Goal: Information Seeking & Learning: Find specific fact

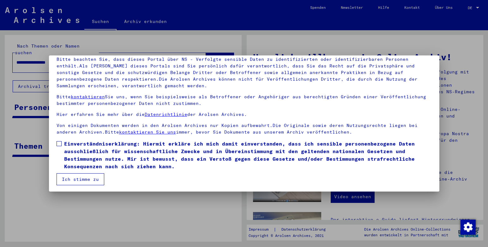
scroll to position [47, 0]
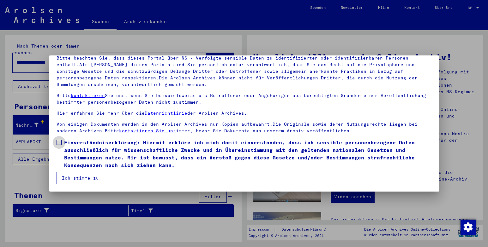
click at [58, 142] on span at bounding box center [59, 142] width 5 height 5
click at [75, 177] on button "Ich stimme zu" at bounding box center [81, 178] width 48 height 12
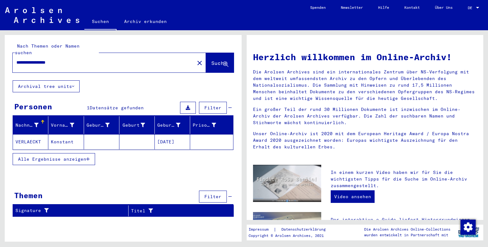
click at [131, 135] on mat-cell at bounding box center [136, 141] width 35 height 15
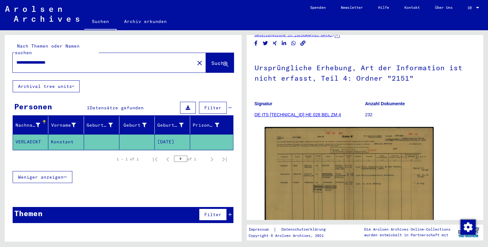
scroll to position [95, 0]
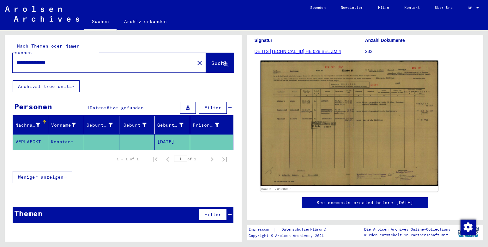
click at [340, 138] on img at bounding box center [348, 124] width 177 height 126
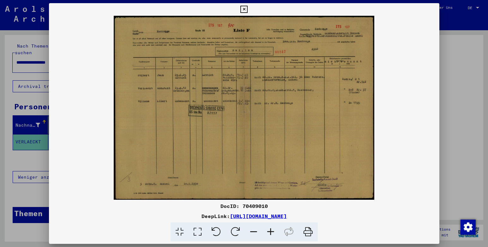
scroll to position [0, 0]
click at [244, 11] on icon at bounding box center [243, 10] width 7 height 8
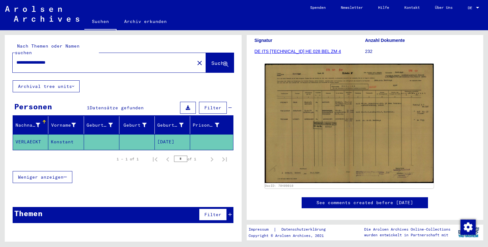
click at [73, 59] on input "**********" at bounding box center [103, 62] width 174 height 7
type input "*"
type input "**********"
click at [211, 60] on span "Suche" at bounding box center [219, 63] width 16 height 6
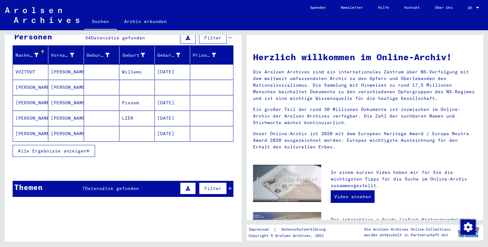
scroll to position [126, 0]
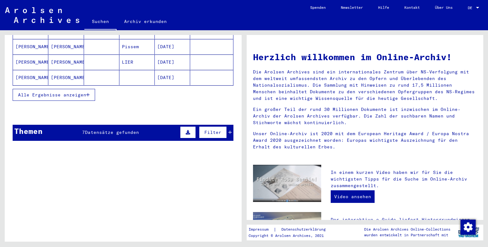
click at [86, 93] on icon "button" at bounding box center [87, 95] width 3 height 4
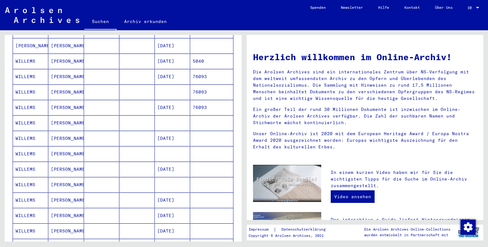
scroll to position [189, 0]
click at [102, 57] on mat-cell at bounding box center [101, 60] width 35 height 15
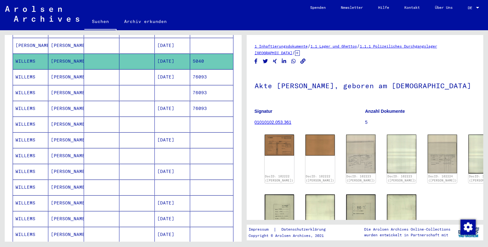
click at [99, 69] on mat-cell at bounding box center [101, 76] width 35 height 15
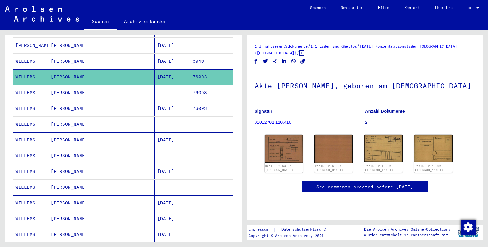
click at [102, 86] on mat-cell at bounding box center [101, 92] width 35 height 15
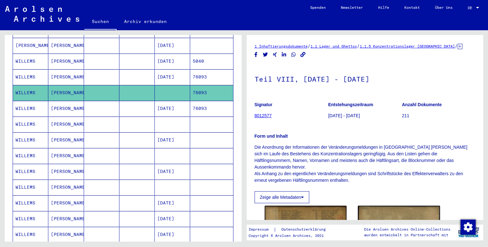
click at [105, 101] on mat-cell at bounding box center [101, 108] width 35 height 15
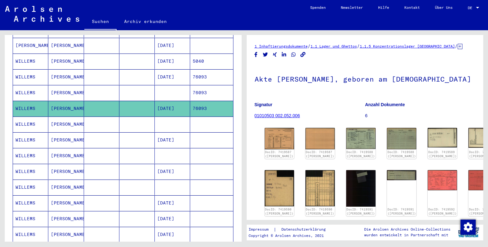
click at [104, 117] on mat-cell at bounding box center [101, 124] width 35 height 15
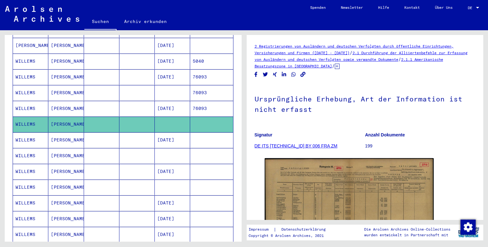
click at [103, 133] on mat-cell at bounding box center [101, 140] width 35 height 15
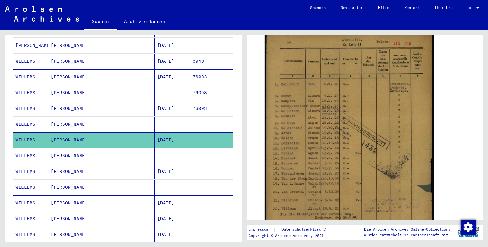
scroll to position [126, 0]
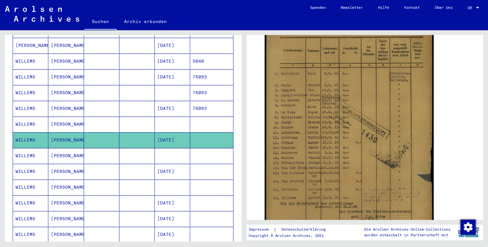
click at [108, 198] on mat-cell at bounding box center [101, 203] width 35 height 15
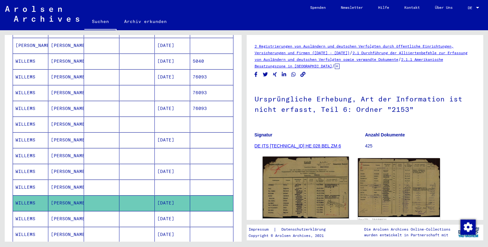
click at [321, 188] on img at bounding box center [305, 188] width 86 height 62
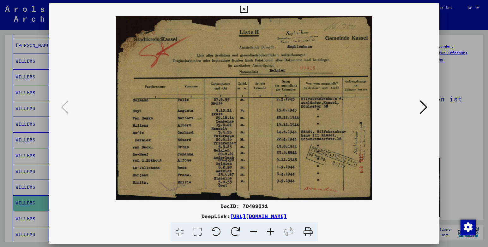
click at [358, 228] on div at bounding box center [243, 232] width 385 height 19
click at [242, 10] on icon at bounding box center [243, 10] width 7 height 8
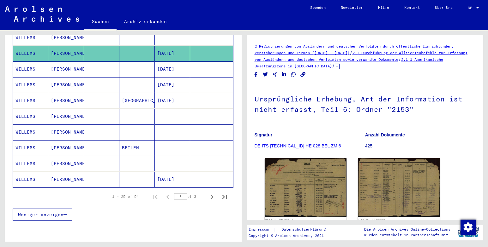
scroll to position [349, 0]
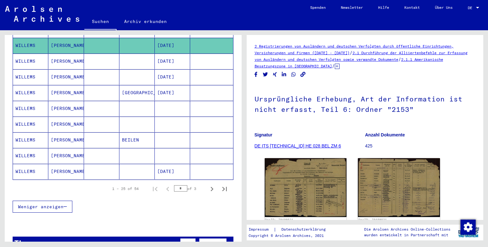
click at [135, 105] on mat-cell at bounding box center [136, 108] width 35 height 15
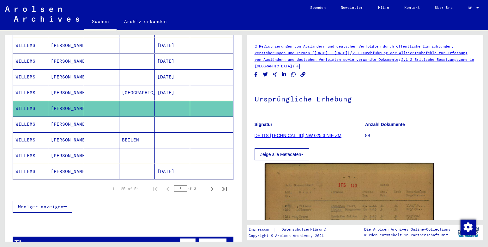
click at [131, 117] on mat-cell at bounding box center [136, 124] width 35 height 15
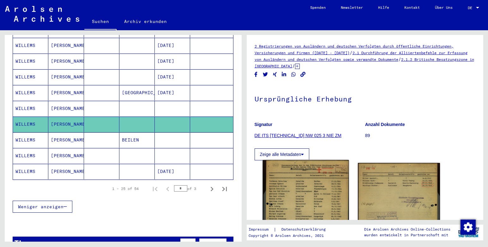
click at [322, 180] on img at bounding box center [305, 219] width 86 height 118
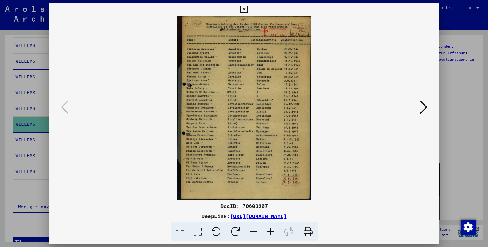
click at [421, 109] on icon at bounding box center [424, 107] width 8 height 15
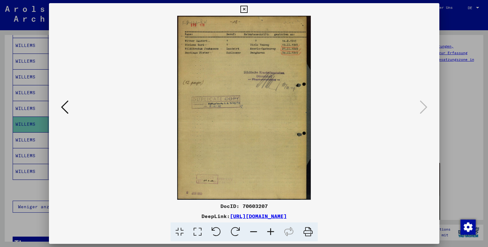
click at [63, 109] on icon at bounding box center [65, 107] width 8 height 15
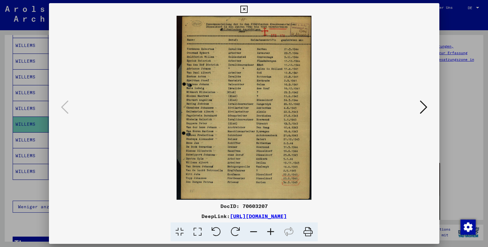
click at [244, 9] on icon at bounding box center [243, 10] width 7 height 8
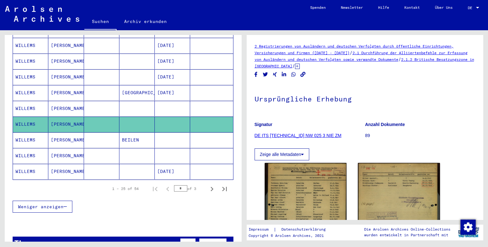
click at [138, 151] on mat-cell at bounding box center [136, 155] width 35 height 15
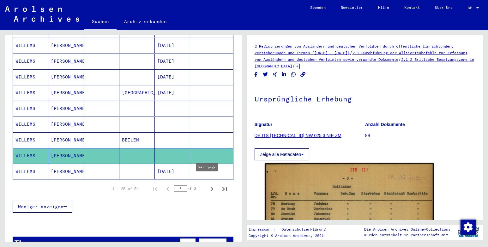
click at [207, 185] on icon "Next page" at bounding box center [211, 189] width 9 height 9
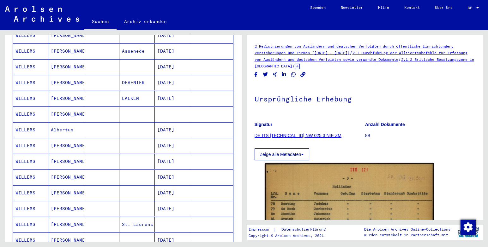
scroll to position [158, 0]
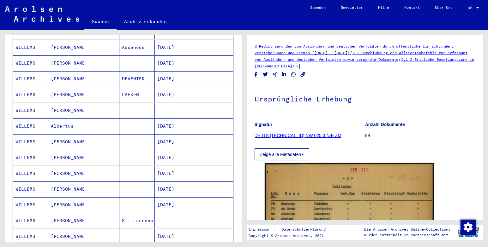
click at [102, 90] on mat-cell at bounding box center [101, 94] width 35 height 15
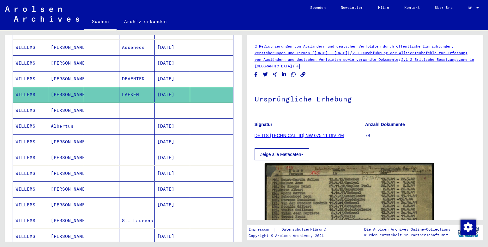
click at [104, 104] on mat-cell at bounding box center [101, 110] width 35 height 15
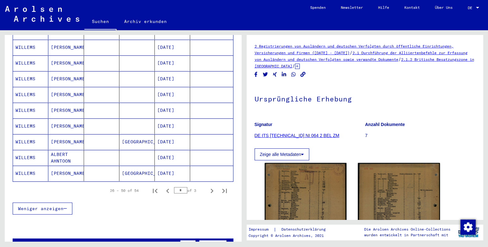
scroll to position [379, 0]
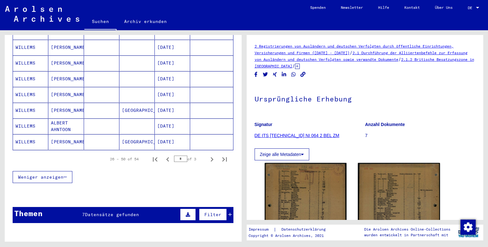
click at [105, 104] on mat-cell at bounding box center [101, 110] width 35 height 15
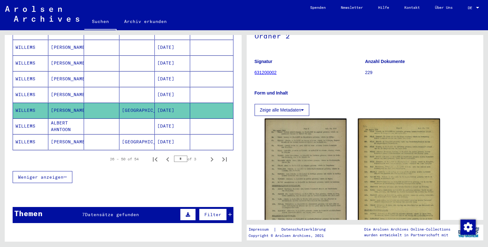
scroll to position [126, 0]
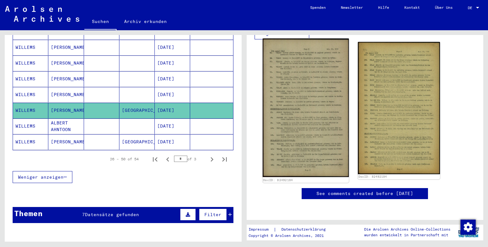
click at [304, 121] on img at bounding box center [305, 108] width 86 height 139
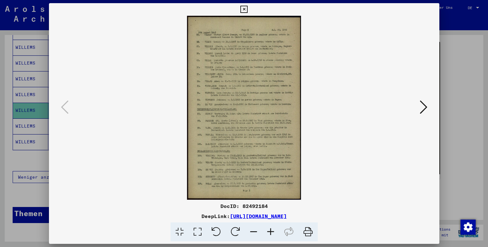
click at [244, 9] on icon at bounding box center [243, 10] width 7 height 8
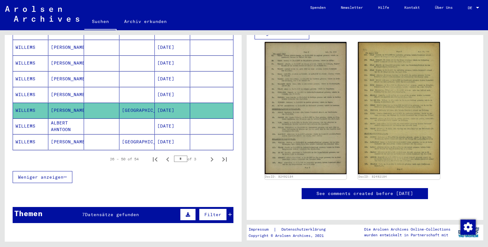
click at [132, 138] on mat-cell "[GEOGRAPHIC_DATA]" at bounding box center [136, 141] width 35 height 15
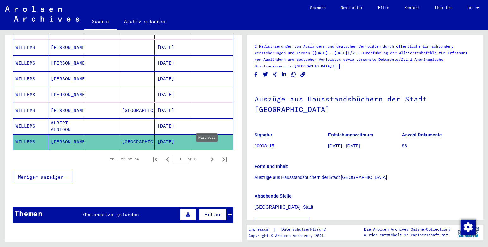
click at [207, 155] on icon "Next page" at bounding box center [211, 159] width 9 height 9
type input "*"
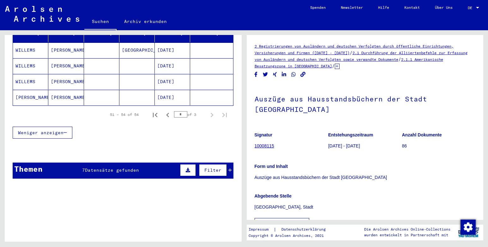
scroll to position [66, 0]
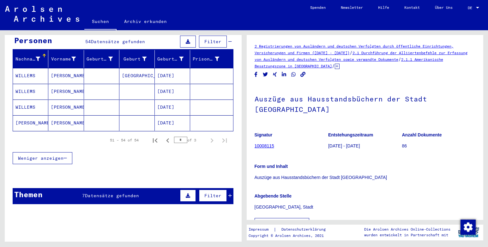
click at [104, 117] on mat-cell at bounding box center [101, 123] width 35 height 15
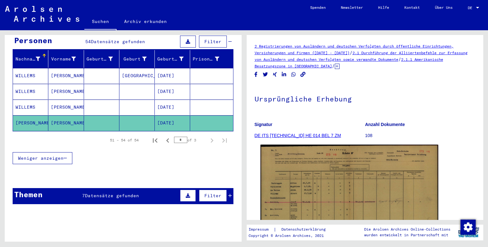
click at [332, 189] on img at bounding box center [348, 207] width 177 height 125
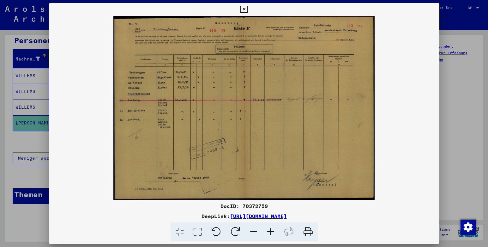
click at [244, 10] on icon at bounding box center [243, 10] width 7 height 8
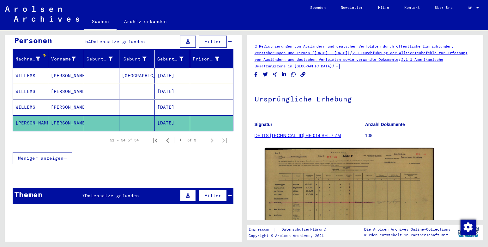
click at [122, 100] on mat-cell at bounding box center [136, 107] width 35 height 15
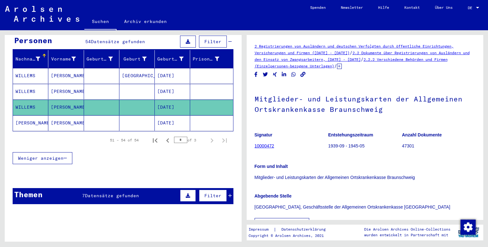
click at [126, 85] on mat-cell at bounding box center [136, 91] width 35 height 15
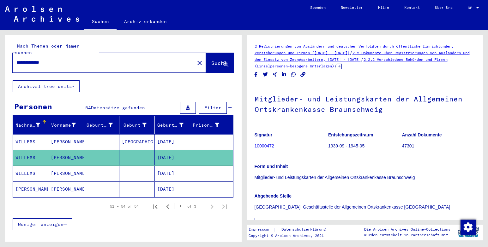
click at [57, 59] on input "**********" at bounding box center [103, 62] width 174 height 7
type input "*"
click at [215, 60] on span "Suche" at bounding box center [219, 63] width 16 height 6
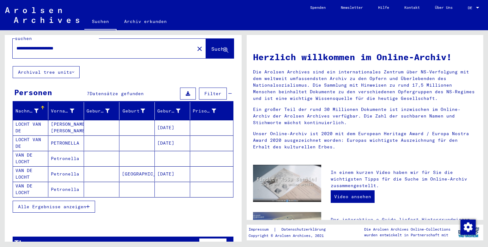
scroll to position [26, 0]
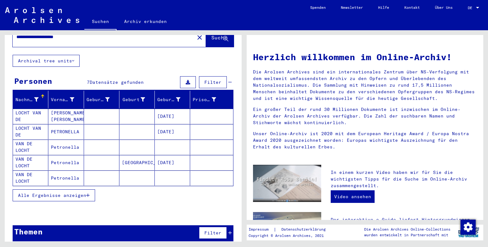
click at [89, 194] on icon "button" at bounding box center [87, 196] width 3 height 4
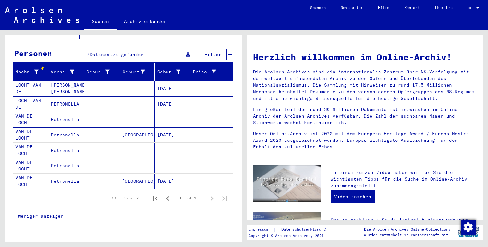
scroll to position [43, 0]
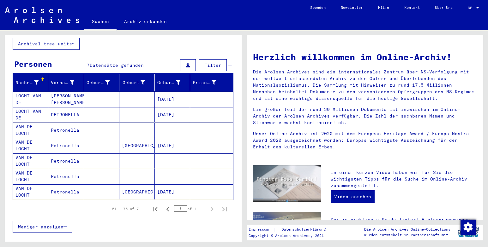
click at [104, 94] on mat-cell at bounding box center [101, 99] width 35 height 15
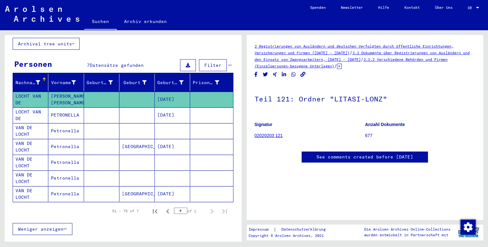
click at [101, 110] on mat-cell at bounding box center [101, 115] width 35 height 15
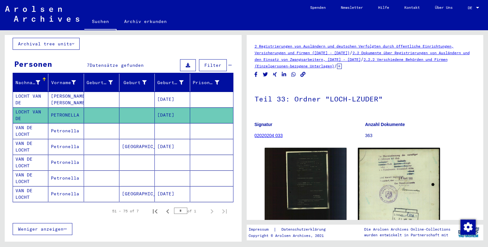
click at [99, 124] on mat-cell at bounding box center [101, 130] width 35 height 15
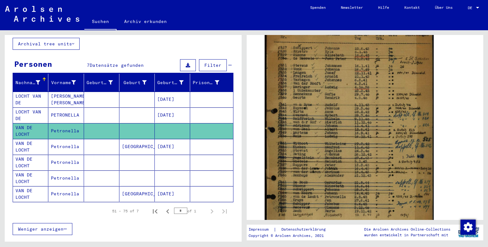
scroll to position [189, 0]
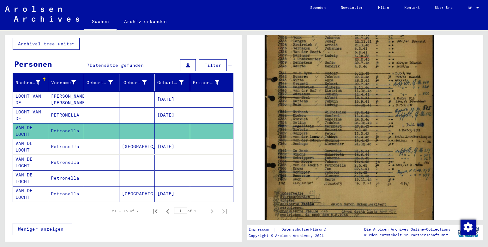
click at [102, 157] on mat-cell at bounding box center [101, 162] width 35 height 15
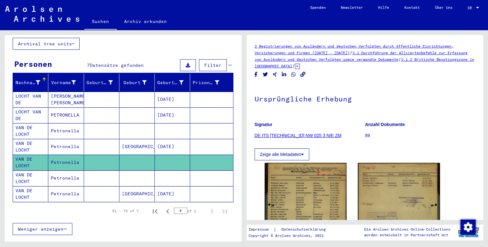
click at [98, 171] on mat-cell at bounding box center [101, 178] width 35 height 15
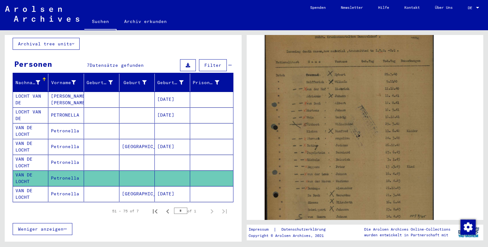
scroll to position [189, 0]
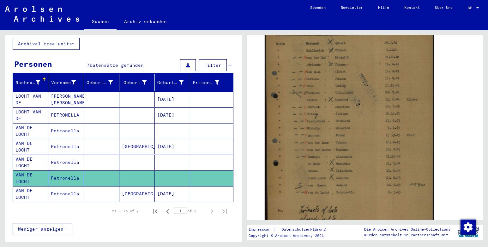
click at [106, 187] on mat-cell at bounding box center [101, 194] width 35 height 15
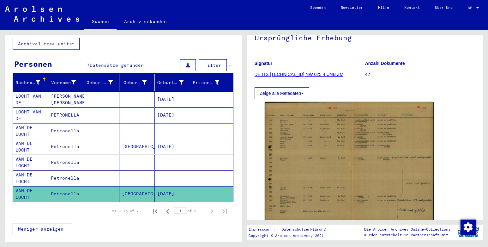
scroll to position [63, 0]
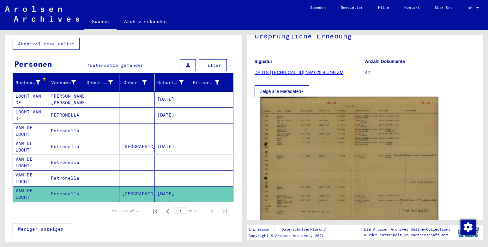
click at [344, 131] on img at bounding box center [348, 160] width 177 height 126
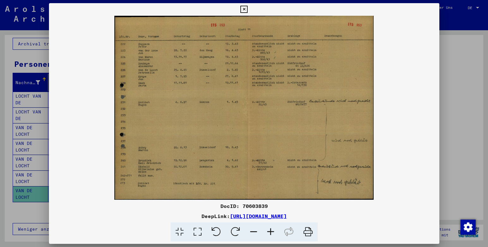
drag, startPoint x: 244, startPoint y: 9, endPoint x: 241, endPoint y: 14, distance: 5.8
click at [243, 10] on icon at bounding box center [243, 10] width 7 height 8
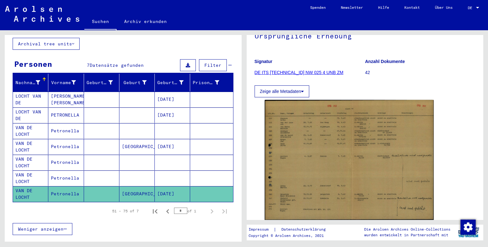
click at [138, 92] on mat-cell at bounding box center [136, 99] width 35 height 15
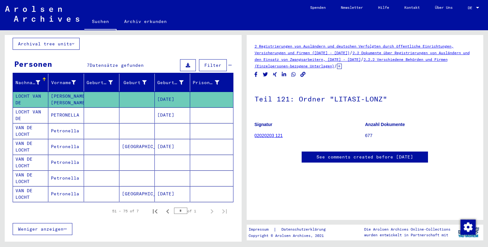
click at [137, 111] on mat-cell at bounding box center [136, 115] width 35 height 15
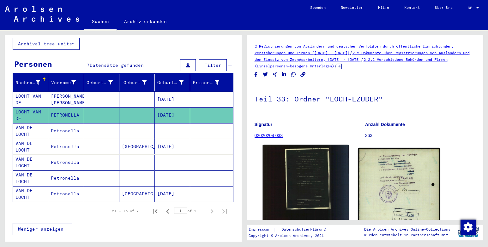
click at [315, 194] on img at bounding box center [305, 198] width 86 height 107
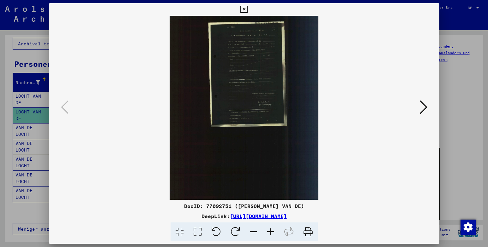
click at [270, 231] on icon at bounding box center [270, 232] width 17 height 19
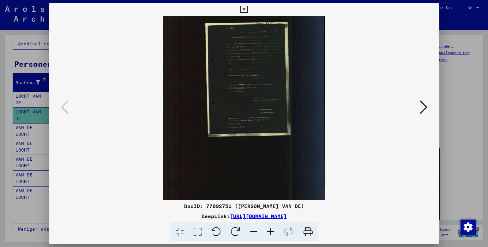
click at [270, 231] on icon at bounding box center [270, 232] width 17 height 19
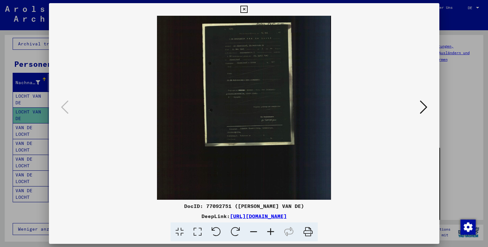
click at [270, 231] on icon at bounding box center [270, 232] width 17 height 19
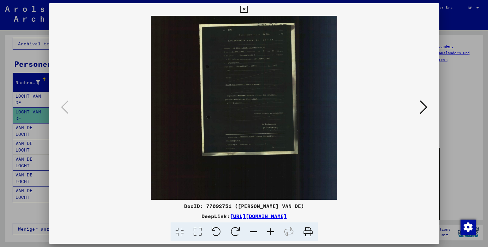
click at [270, 231] on icon at bounding box center [270, 232] width 17 height 19
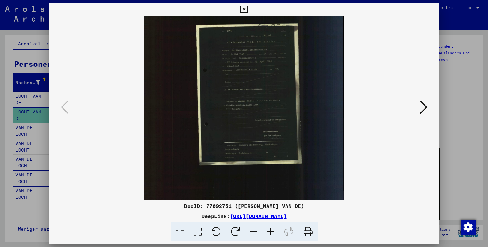
click at [270, 231] on icon at bounding box center [270, 232] width 17 height 19
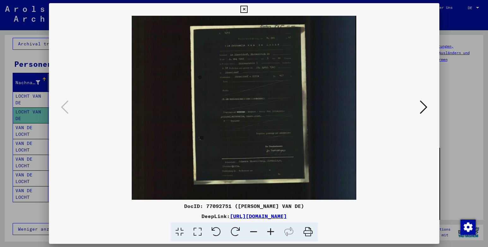
click at [270, 231] on icon at bounding box center [270, 232] width 17 height 19
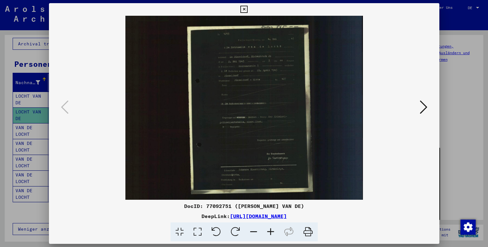
click at [270, 231] on icon at bounding box center [270, 232] width 17 height 19
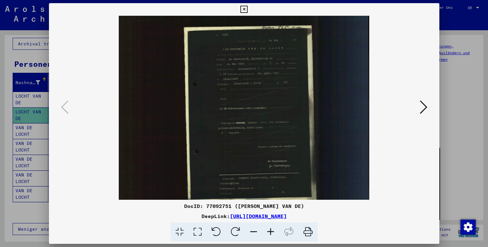
click at [270, 231] on icon at bounding box center [270, 232] width 17 height 19
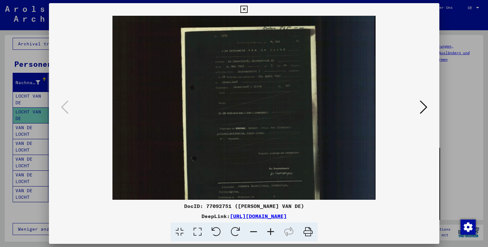
click at [270, 231] on icon at bounding box center [270, 232] width 17 height 19
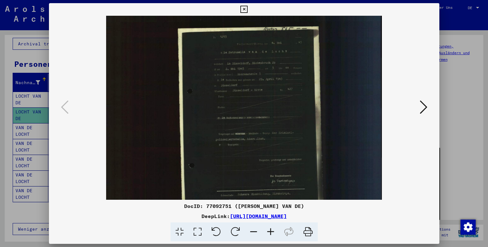
click at [246, 9] on icon at bounding box center [243, 10] width 7 height 8
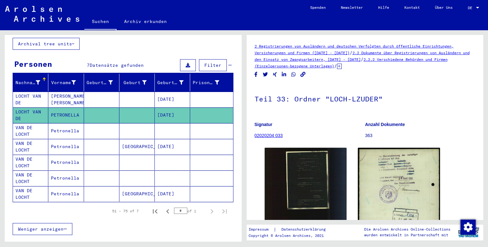
click at [114, 211] on div "51 – 75 of 7 * of 1" at bounding box center [167, 211] width 126 height 13
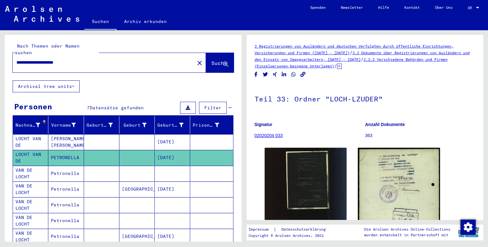
click at [82, 59] on input "**********" at bounding box center [103, 62] width 174 height 7
type input "*"
click at [211, 60] on span "Suche" at bounding box center [219, 63] width 16 height 6
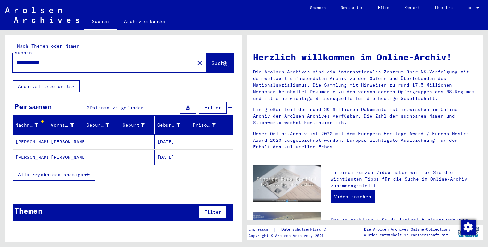
click at [127, 153] on mat-cell at bounding box center [136, 157] width 35 height 15
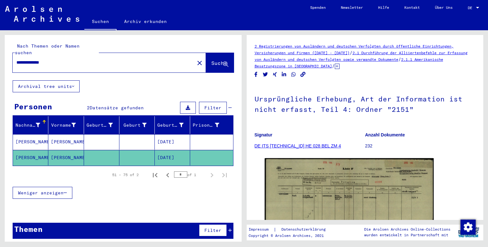
click at [135, 138] on mat-cell at bounding box center [136, 141] width 35 height 15
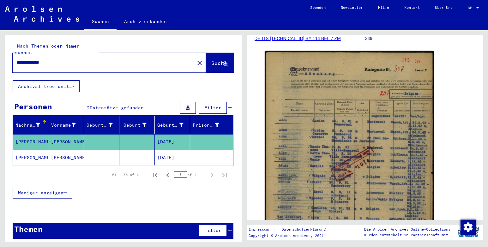
scroll to position [95, 0]
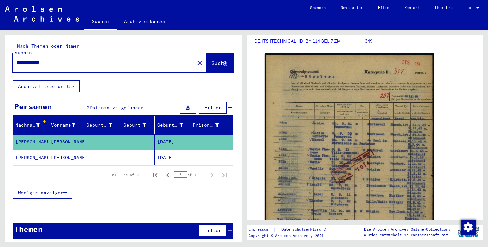
click at [55, 59] on input "**********" at bounding box center [103, 62] width 174 height 7
type input "*"
type input "**********"
click at [211, 60] on span "Suche" at bounding box center [219, 63] width 16 height 6
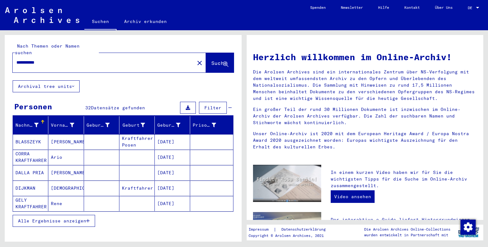
scroll to position [32, 0]
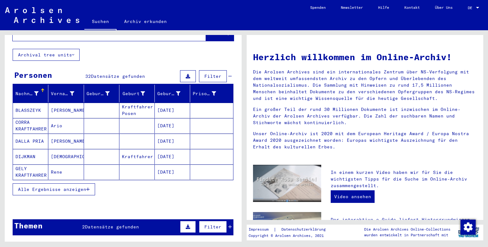
click at [90, 184] on button "Alle Ergebnisse anzeigen" at bounding box center [54, 190] width 82 height 12
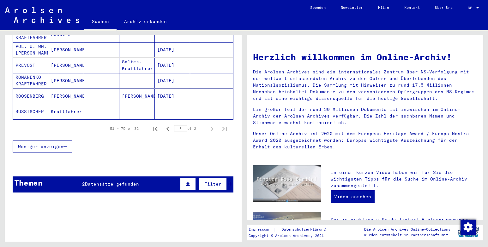
scroll to position [366, 0]
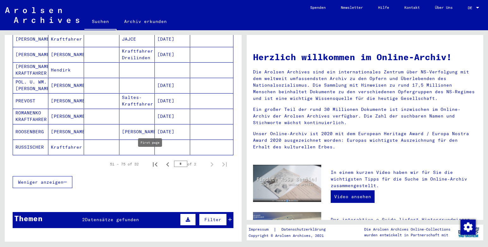
click at [152, 160] on icon "First page" at bounding box center [155, 164] width 9 height 9
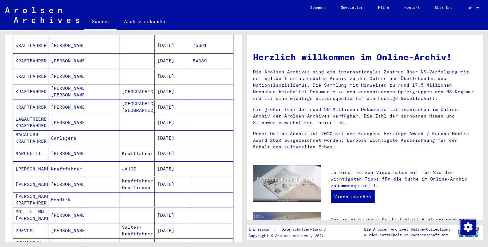
scroll to position [334, 0]
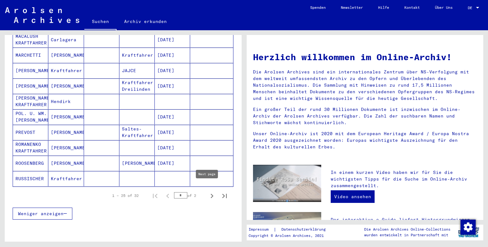
click at [205, 190] on button "Next page" at bounding box center [211, 196] width 13 height 13
type input "*"
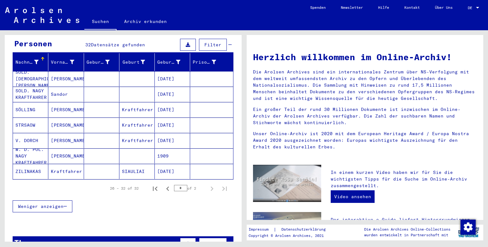
scroll to position [0, 0]
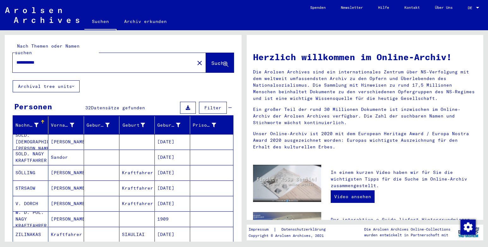
click at [414, 208] on div "Herzlich willkommen im Online-Archiv! Die Arolsen Archives sind ein internation…" at bounding box center [365, 227] width 224 height 364
click at [50, 59] on input "**********" at bounding box center [101, 62] width 170 height 7
type input "*"
click at [211, 60] on span "Suche" at bounding box center [219, 63] width 16 height 6
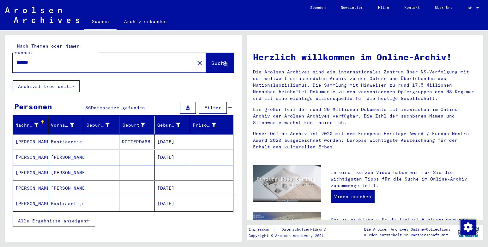
click at [166, 235] on div at bounding box center [123, 239] width 237 height 8
click at [40, 59] on input "******" at bounding box center [101, 62] width 170 height 7
click at [211, 60] on span "Suche" at bounding box center [219, 63] width 16 height 6
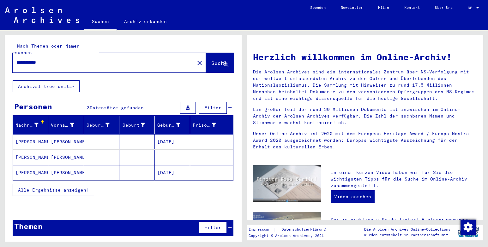
click at [106, 136] on mat-cell at bounding box center [101, 141] width 35 height 15
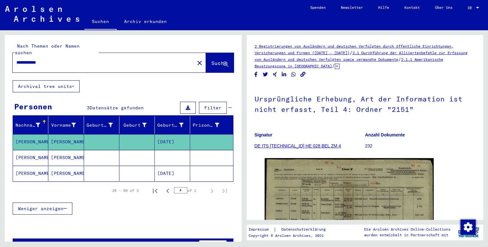
click at [112, 152] on mat-cell at bounding box center [101, 157] width 35 height 15
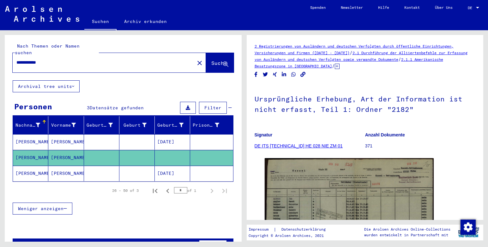
click at [104, 166] on mat-cell at bounding box center [101, 173] width 35 height 15
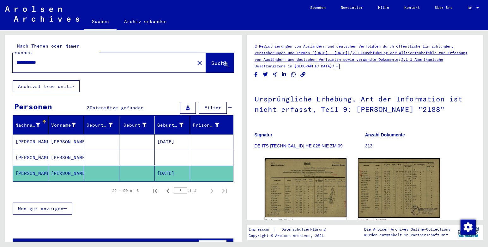
click at [65, 59] on input "**********" at bounding box center [103, 62] width 174 height 7
type input "*"
type input "**********"
click at [211, 60] on span "Suche" at bounding box center [219, 63] width 16 height 6
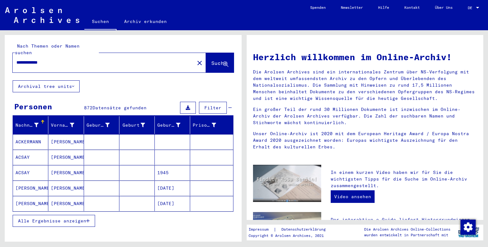
click at [89, 219] on icon "button" at bounding box center [87, 221] width 3 height 4
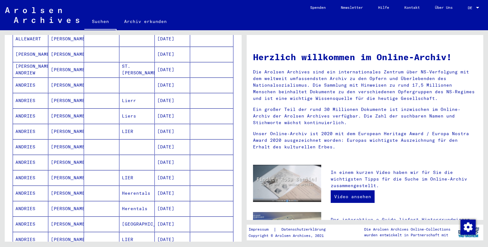
scroll to position [289, 0]
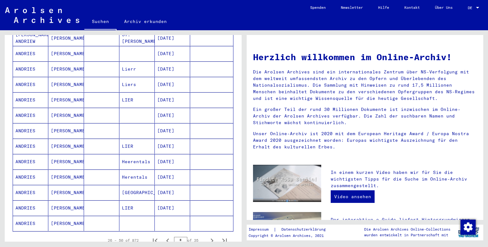
click at [95, 157] on mat-cell at bounding box center [101, 161] width 35 height 15
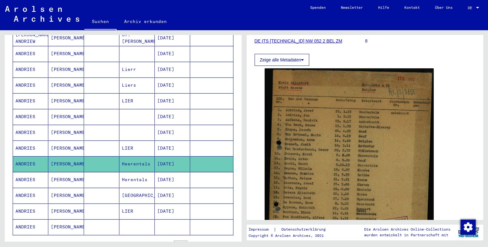
scroll to position [126, 0]
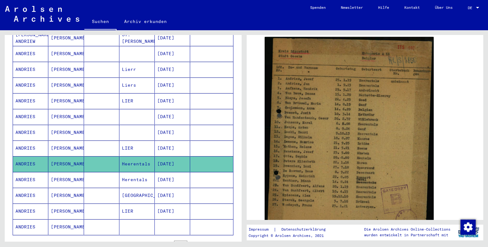
click at [236, 235] on div "Nachname Vorname Geburtsname Geburt‏ Geburtsdatum Prisoner # [PERSON_NAME] [PER…" at bounding box center [123, 50] width 237 height 454
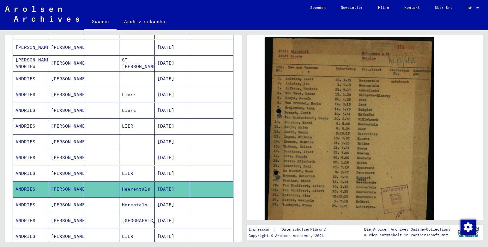
scroll to position [262, 0]
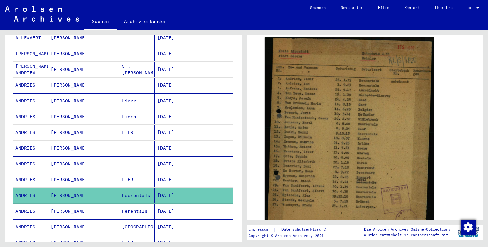
click at [133, 78] on mat-cell at bounding box center [136, 85] width 35 height 15
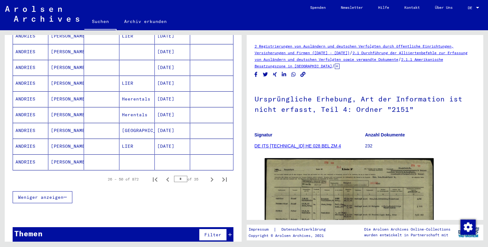
scroll to position [360, 0]
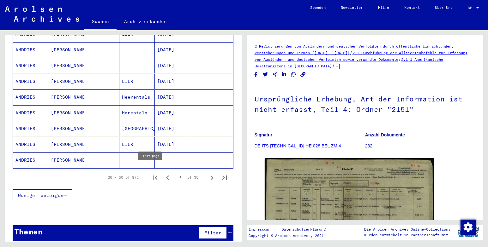
click at [151, 174] on icon "First page" at bounding box center [155, 178] width 9 height 9
click at [207, 174] on icon "Next page" at bounding box center [211, 178] width 9 height 9
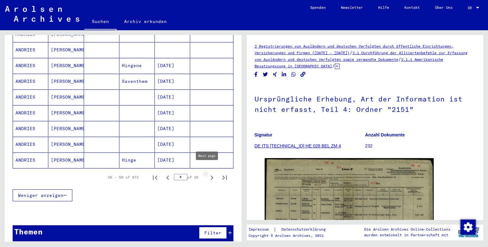
click at [205, 171] on button "Next page" at bounding box center [211, 177] width 13 height 13
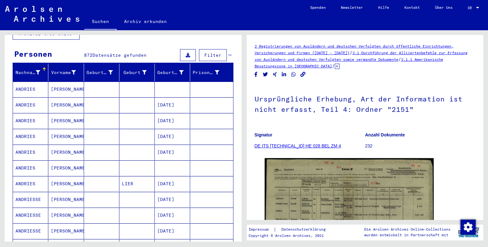
scroll to position [76, 0]
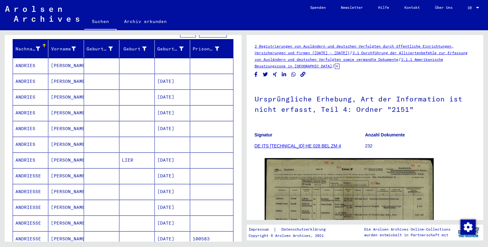
click at [137, 139] on mat-cell at bounding box center [136, 144] width 35 height 15
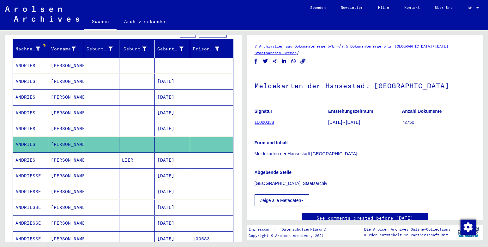
click at [136, 125] on mat-cell at bounding box center [136, 128] width 35 height 15
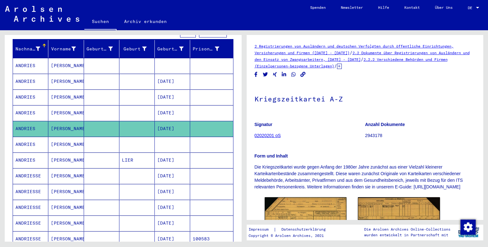
click at [133, 108] on mat-cell at bounding box center [136, 112] width 35 height 15
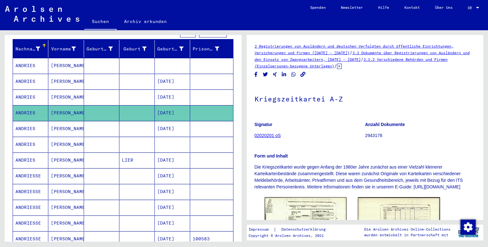
click at [134, 90] on mat-cell at bounding box center [136, 97] width 35 height 15
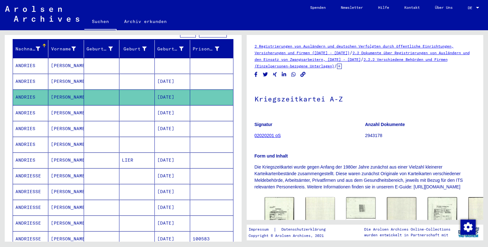
click at [132, 76] on mat-cell at bounding box center [136, 81] width 35 height 15
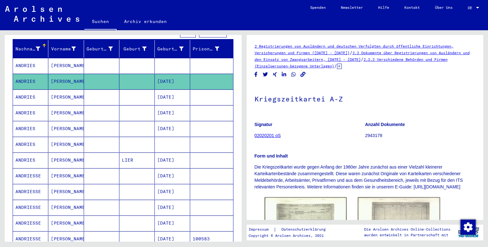
click at [134, 61] on mat-cell at bounding box center [136, 65] width 35 height 15
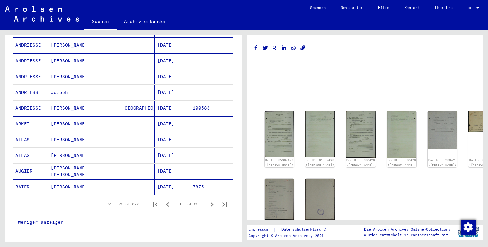
scroll to position [360, 0]
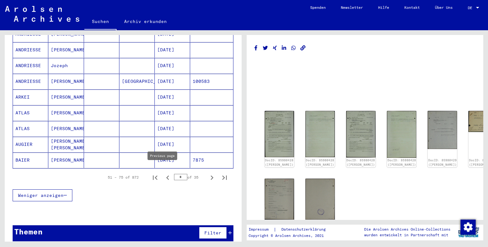
click at [163, 174] on icon "Previous page" at bounding box center [167, 178] width 9 height 9
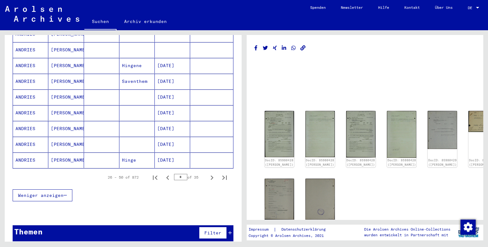
click at [134, 140] on mat-cell at bounding box center [136, 144] width 35 height 15
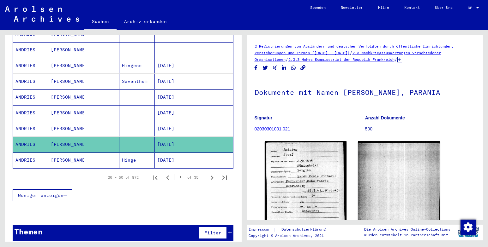
click at [139, 121] on mat-cell at bounding box center [136, 128] width 35 height 15
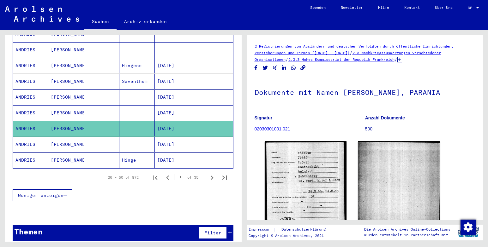
click at [140, 109] on mat-cell at bounding box center [136, 112] width 35 height 15
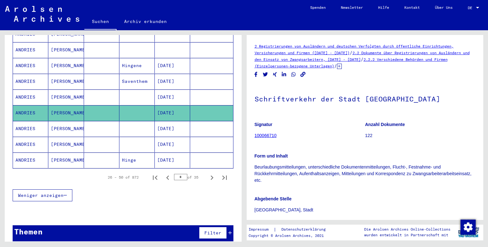
click at [135, 90] on mat-cell at bounding box center [136, 97] width 35 height 15
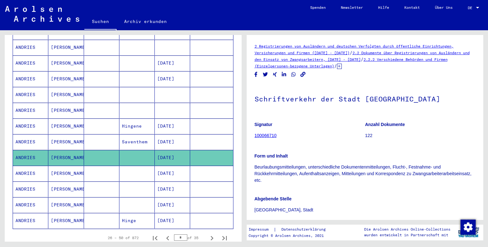
scroll to position [297, 0]
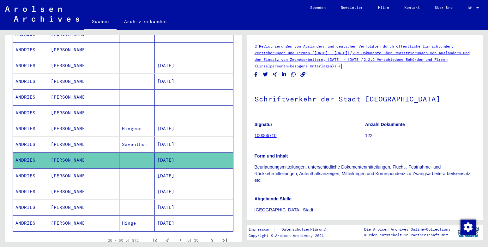
click at [133, 106] on mat-cell at bounding box center [136, 112] width 35 height 15
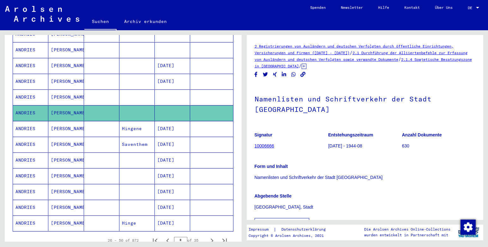
click at [136, 90] on mat-cell at bounding box center [136, 97] width 35 height 15
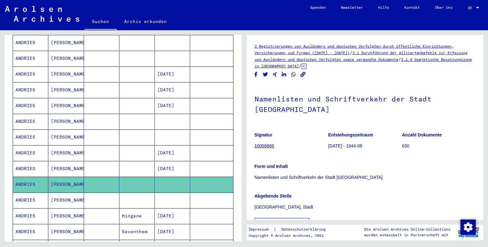
scroll to position [203, 0]
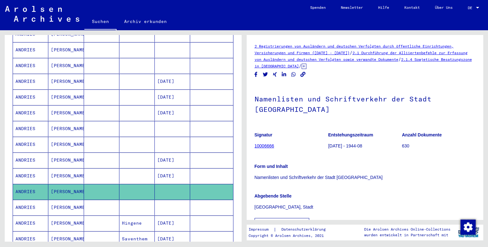
click at [129, 144] on mat-cell at bounding box center [136, 144] width 35 height 15
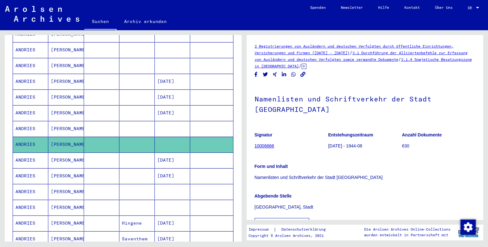
click at [136, 123] on mat-cell at bounding box center [136, 128] width 35 height 15
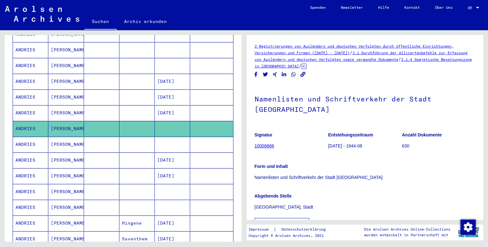
click at [138, 107] on mat-cell at bounding box center [136, 112] width 35 height 15
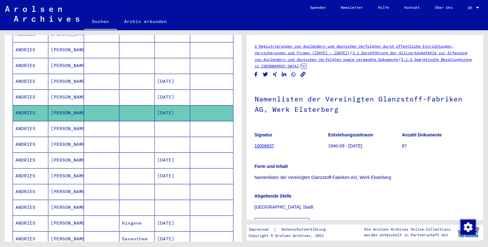
click at [136, 90] on mat-cell at bounding box center [136, 97] width 35 height 15
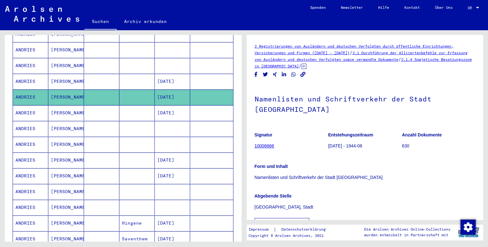
click at [135, 75] on mat-cell at bounding box center [136, 81] width 35 height 15
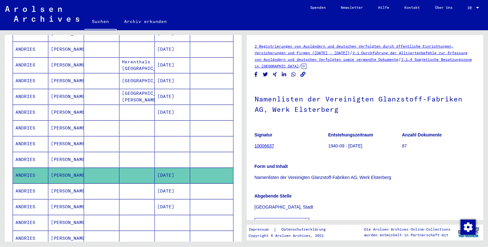
scroll to position [108, 0]
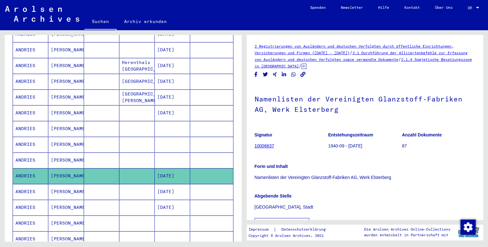
click at [134, 155] on mat-cell at bounding box center [136, 160] width 35 height 15
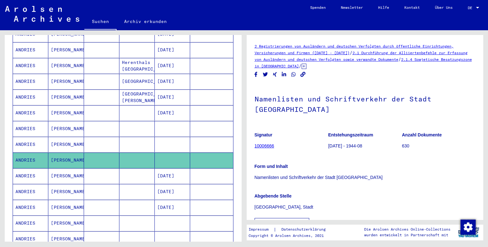
click at [138, 138] on mat-cell at bounding box center [136, 144] width 35 height 15
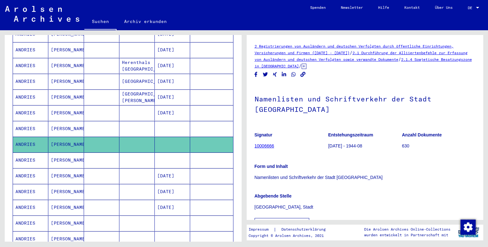
click at [139, 121] on mat-cell at bounding box center [136, 128] width 35 height 15
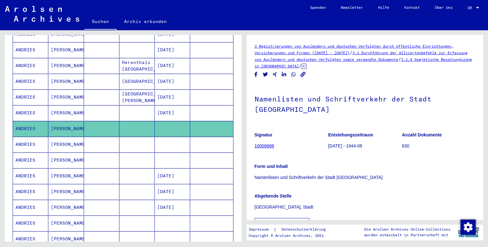
click at [137, 106] on mat-cell at bounding box center [136, 112] width 35 height 15
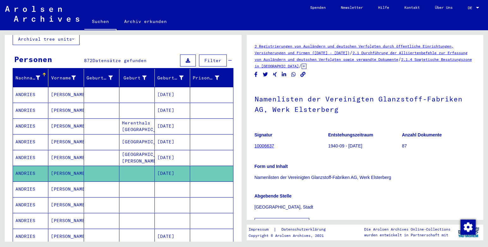
scroll to position [45, 0]
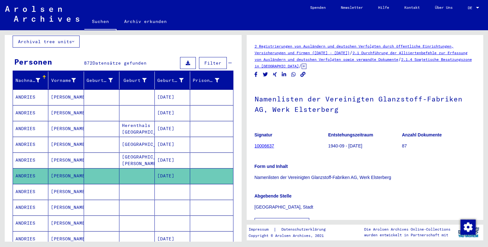
click at [140, 123] on mat-cell "Herenthals [GEOGRAPHIC_DATA]" at bounding box center [136, 128] width 35 height 15
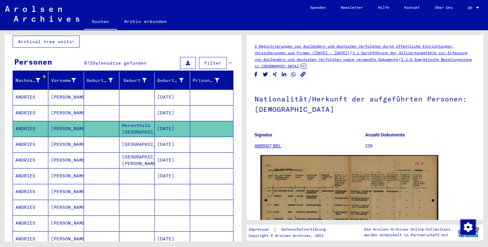
scroll to position [63, 0]
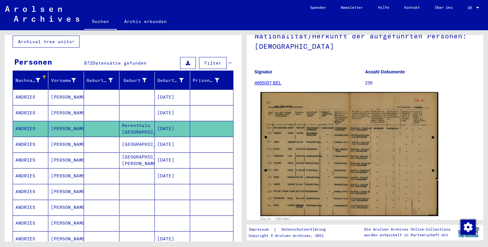
click at [334, 151] on img at bounding box center [348, 154] width 177 height 124
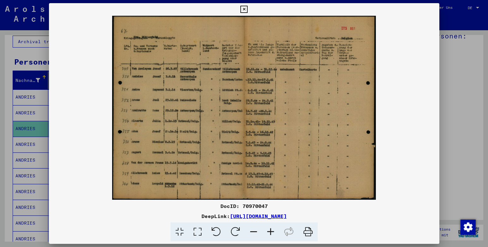
click at [423, 90] on img at bounding box center [244, 108] width 390 height 184
click at [242, 7] on icon at bounding box center [243, 10] width 7 height 8
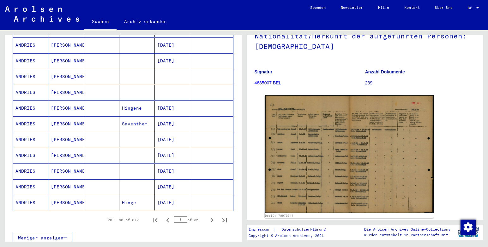
scroll to position [329, 0]
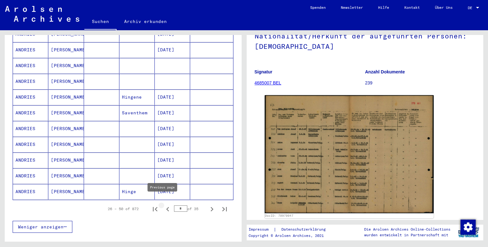
click at [163, 205] on icon "Previous page" at bounding box center [167, 209] width 9 height 9
type input "*"
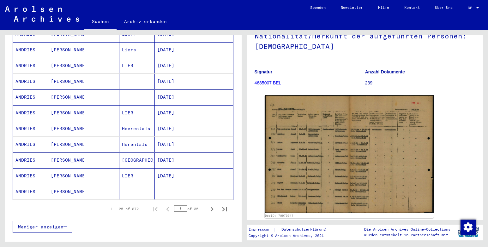
click at [165, 184] on mat-cell at bounding box center [172, 191] width 35 height 15
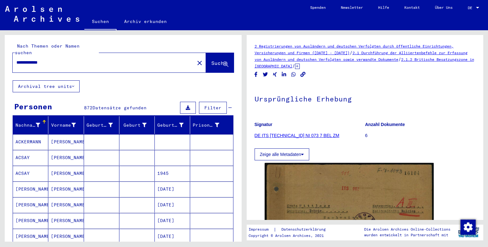
click at [60, 59] on input "**********" at bounding box center [103, 62] width 174 height 7
type input "*"
click at [211, 60] on span "Suche" at bounding box center [219, 63] width 16 height 6
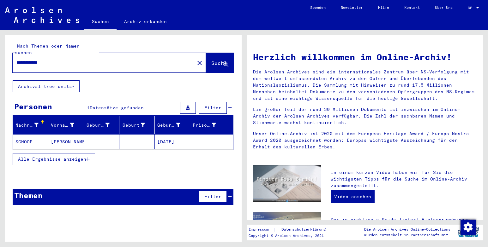
click at [140, 138] on mat-cell at bounding box center [136, 141] width 35 height 15
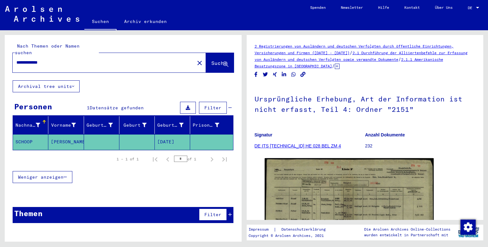
click at [53, 59] on input "**********" at bounding box center [103, 62] width 174 height 7
type input "*"
click at [211, 60] on span "Suche" at bounding box center [219, 63] width 16 height 6
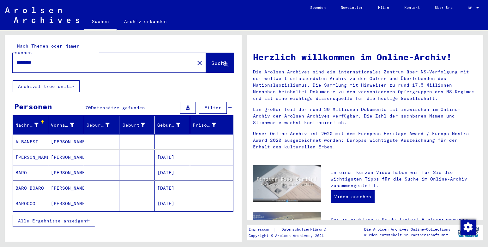
click at [104, 166] on mat-cell at bounding box center [101, 172] width 35 height 15
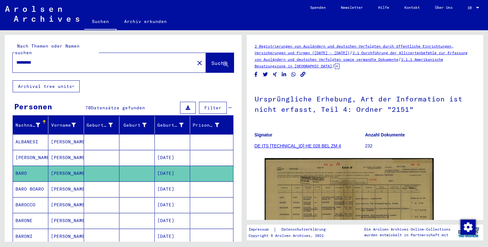
scroll to position [63, 0]
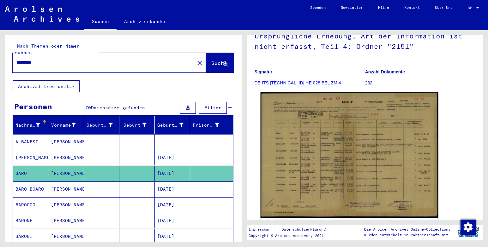
click at [343, 154] on img at bounding box center [348, 155] width 177 height 126
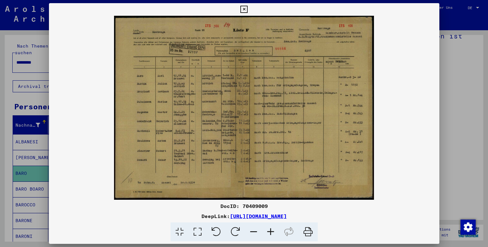
click at [243, 8] on icon at bounding box center [243, 10] width 7 height 8
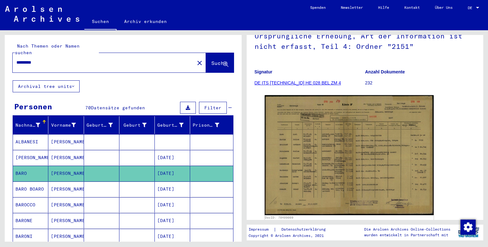
click at [46, 59] on input "*********" at bounding box center [103, 62] width 174 height 7
type input "*"
click at [214, 60] on span "Suche" at bounding box center [219, 63] width 16 height 6
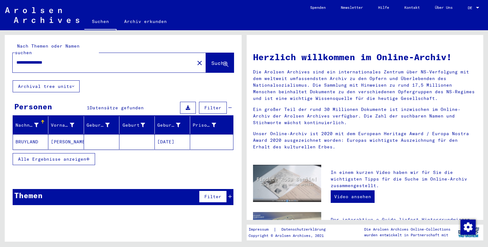
click at [92, 134] on mat-cell at bounding box center [101, 141] width 35 height 15
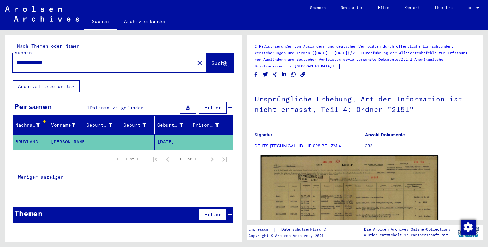
click at [349, 197] on img at bounding box center [348, 218] width 177 height 126
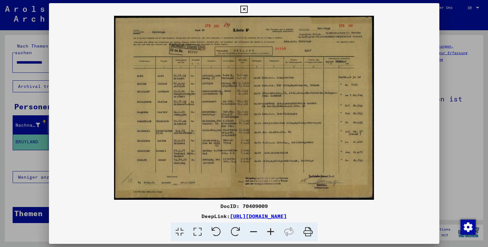
click at [270, 230] on icon at bounding box center [270, 232] width 17 height 19
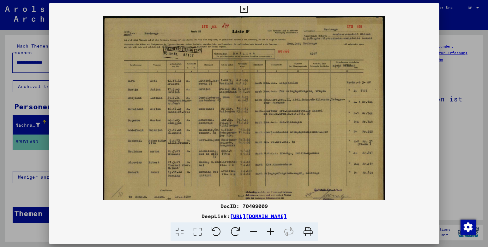
click at [270, 230] on icon at bounding box center [270, 232] width 17 height 19
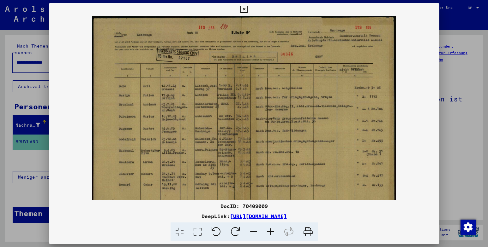
click at [270, 230] on icon at bounding box center [270, 232] width 17 height 19
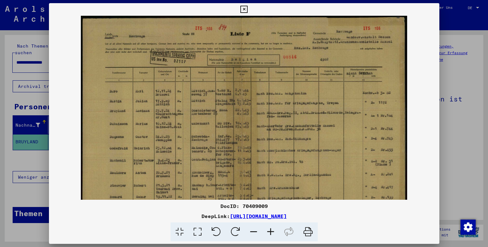
click at [270, 230] on icon at bounding box center [270, 232] width 17 height 19
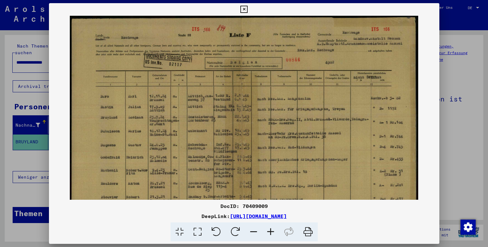
click at [271, 230] on icon at bounding box center [270, 232] width 17 height 19
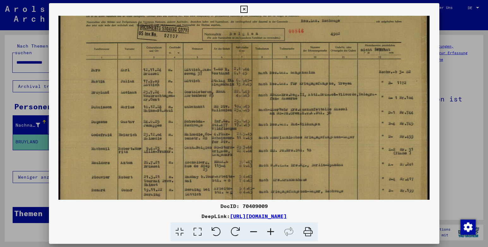
scroll to position [32, 0]
drag, startPoint x: 226, startPoint y: 185, endPoint x: 229, endPoint y: 154, distance: 31.4
click at [229, 154] on img at bounding box center [243, 115] width 371 height 263
click at [243, 10] on icon at bounding box center [243, 10] width 7 height 8
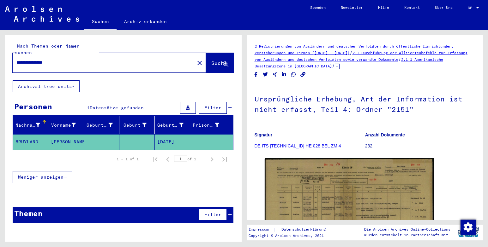
click at [66, 59] on input "**********" at bounding box center [103, 62] width 174 height 7
type input "*"
click at [211, 60] on span "Suche" at bounding box center [219, 63] width 16 height 6
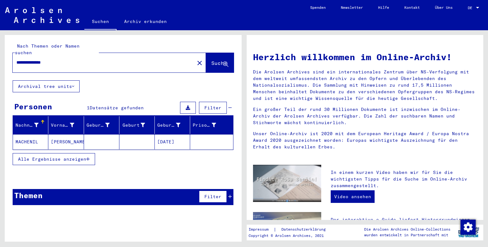
click at [100, 134] on mat-cell at bounding box center [101, 141] width 35 height 15
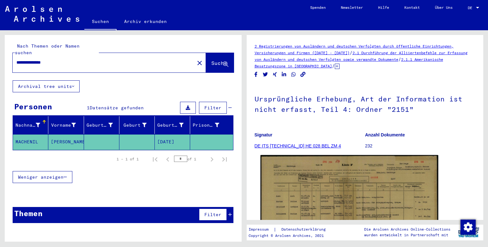
click at [320, 208] on img at bounding box center [348, 218] width 177 height 126
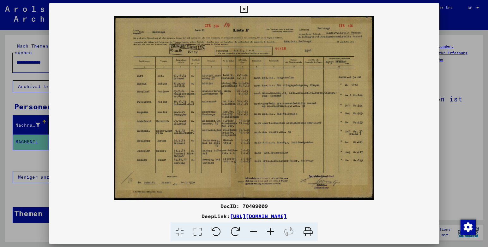
click at [269, 232] on icon at bounding box center [270, 232] width 17 height 19
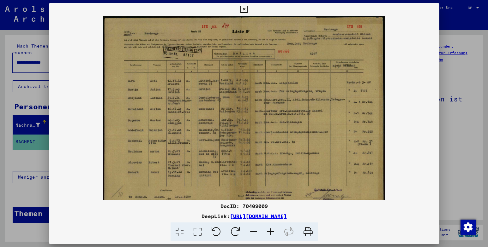
click at [269, 232] on icon at bounding box center [270, 232] width 17 height 19
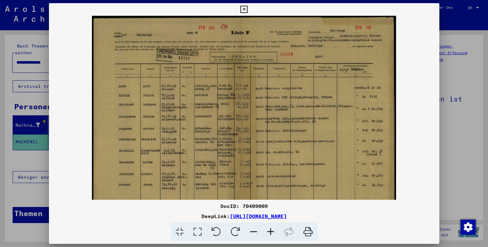
click at [269, 232] on icon at bounding box center [270, 232] width 17 height 19
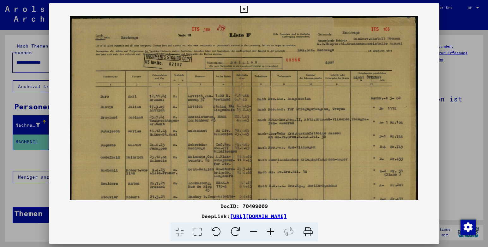
click at [269, 231] on icon at bounding box center [270, 232] width 17 height 19
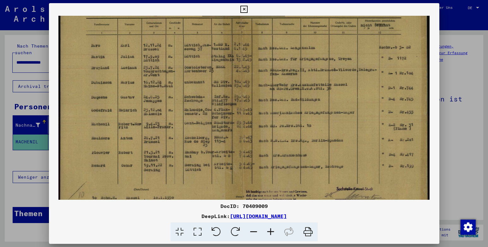
drag, startPoint x: 224, startPoint y: 190, endPoint x: 227, endPoint y: 130, distance: 60.0
click at [227, 131] on img at bounding box center [243, 91] width 371 height 263
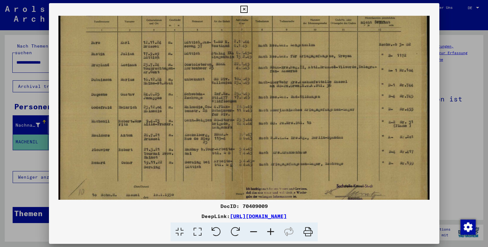
click at [241, 8] on icon at bounding box center [243, 10] width 7 height 8
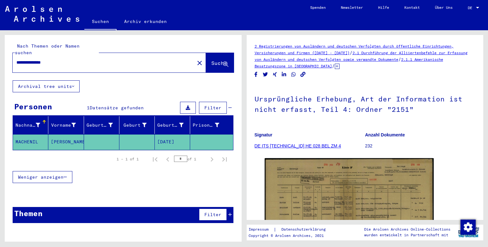
click at [59, 59] on input "**********" at bounding box center [103, 62] width 174 height 7
click at [208, 61] on button "Suche" at bounding box center [220, 63] width 28 height 20
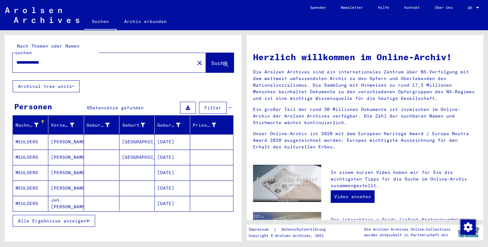
click at [138, 136] on mat-cell "[GEOGRAPHIC_DATA]" at bounding box center [136, 141] width 35 height 15
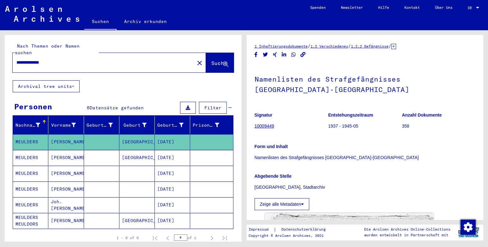
click at [140, 152] on mat-cell "[GEOGRAPHIC_DATA]" at bounding box center [136, 157] width 35 height 15
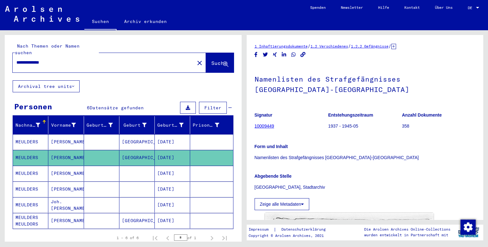
click at [135, 167] on mat-cell at bounding box center [136, 173] width 35 height 15
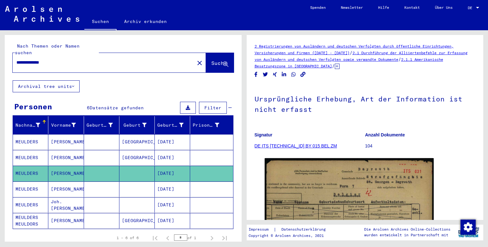
scroll to position [63, 0]
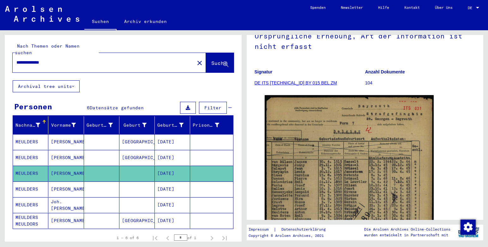
click at [135, 183] on mat-cell at bounding box center [136, 189] width 35 height 15
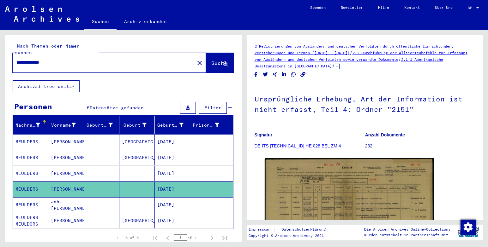
click at [134, 198] on mat-cell at bounding box center [136, 205] width 35 height 15
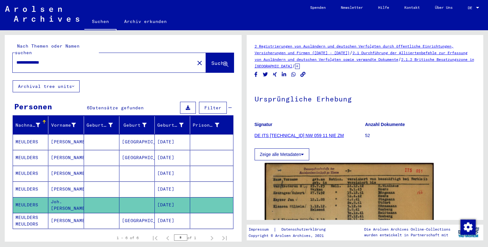
click at [135, 213] on mat-cell "[GEOGRAPHIC_DATA]" at bounding box center [136, 220] width 35 height 15
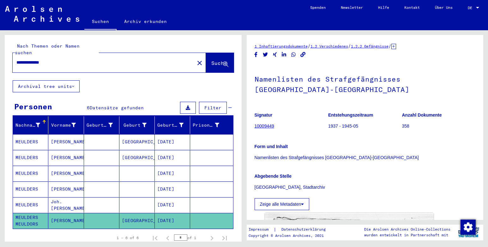
click at [56, 59] on input "**********" at bounding box center [103, 62] width 174 height 7
type input "*"
click at [211, 60] on span "Suche" at bounding box center [219, 63] width 16 height 6
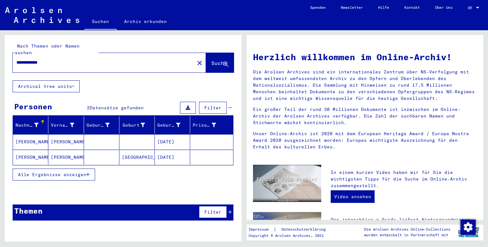
click at [137, 136] on mat-cell at bounding box center [136, 141] width 35 height 15
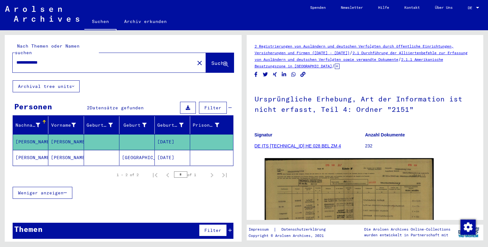
click at [21, 59] on input "**********" at bounding box center [103, 62] width 174 height 7
click at [211, 60] on span "Suche" at bounding box center [219, 63] width 16 height 6
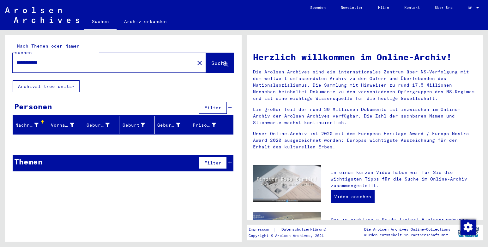
click at [53, 59] on input "**********" at bounding box center [101, 62] width 170 height 7
type input "*"
click at [211, 60] on span "Suche" at bounding box center [219, 63] width 17 height 7
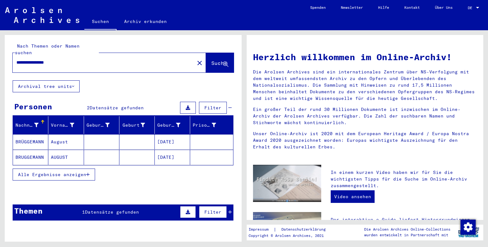
click at [107, 135] on mat-cell at bounding box center [101, 141] width 35 height 15
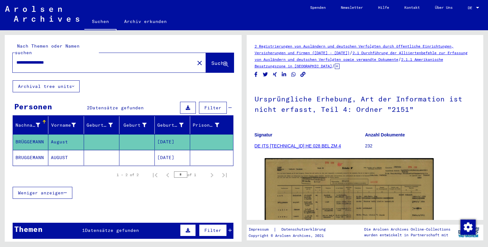
click at [107, 150] on mat-cell at bounding box center [101, 157] width 35 height 15
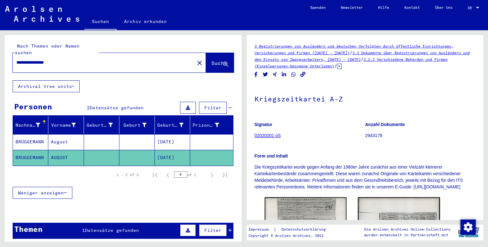
click at [130, 134] on mat-cell at bounding box center [136, 141] width 35 height 15
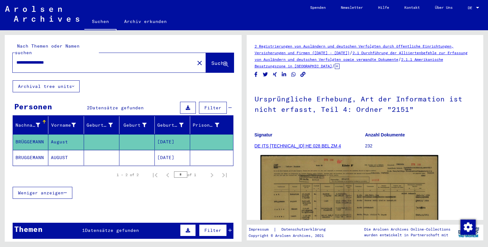
click at [302, 179] on img at bounding box center [348, 218] width 177 height 126
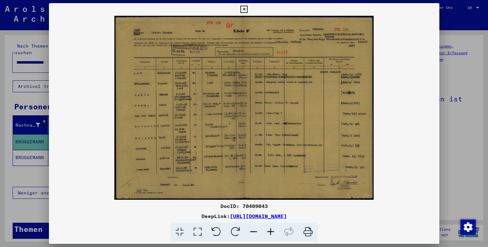
click at [245, 10] on icon at bounding box center [243, 10] width 7 height 8
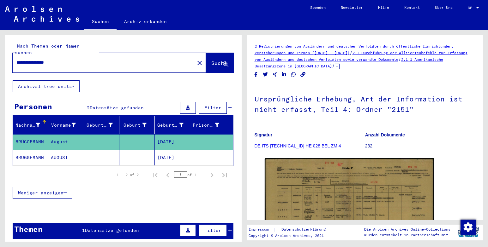
drag, startPoint x: 63, startPoint y: 56, endPoint x: 67, endPoint y: 56, distance: 4.4
click at [63, 59] on input "**********" at bounding box center [103, 62] width 174 height 7
type input "*"
click at [211, 60] on span "Suche" at bounding box center [219, 63] width 16 height 6
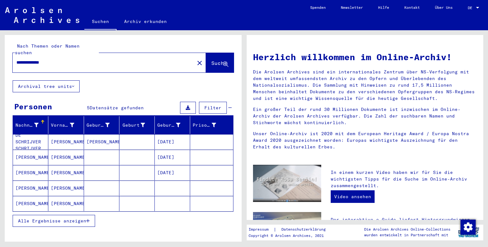
click at [88, 219] on icon "button" at bounding box center [87, 221] width 3 height 4
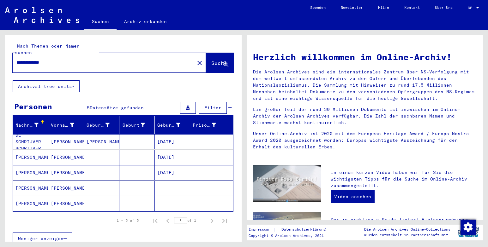
click at [102, 169] on mat-cell at bounding box center [101, 172] width 35 height 15
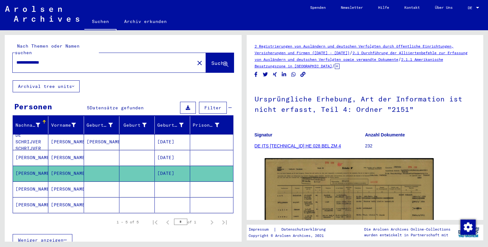
click at [101, 183] on mat-cell at bounding box center [101, 189] width 35 height 15
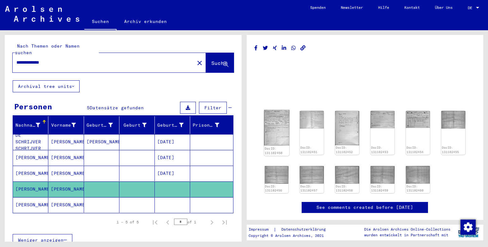
click at [280, 135] on img at bounding box center [276, 128] width 25 height 36
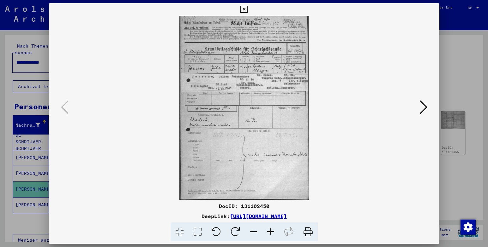
click at [245, 10] on icon at bounding box center [243, 10] width 7 height 8
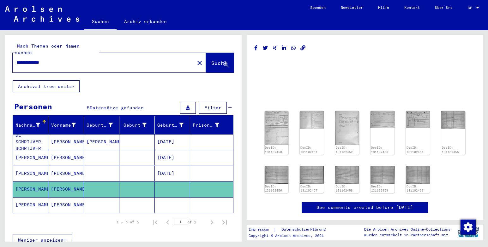
click at [122, 172] on mat-cell at bounding box center [136, 173] width 35 height 15
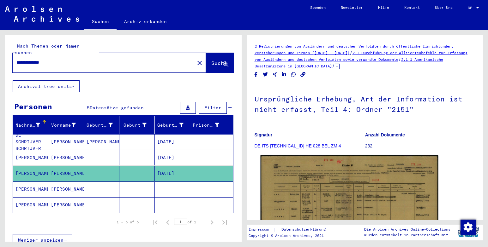
click at [336, 179] on img at bounding box center [348, 218] width 177 height 126
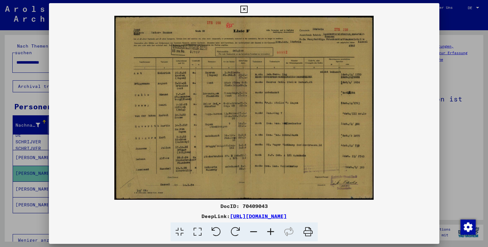
click at [242, 9] on icon at bounding box center [243, 10] width 7 height 8
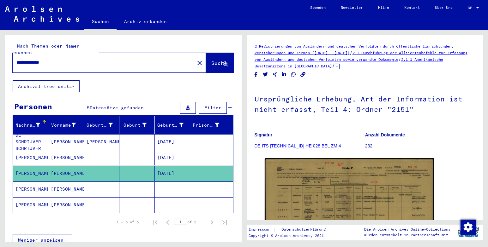
click at [108, 185] on mat-cell at bounding box center [101, 189] width 35 height 15
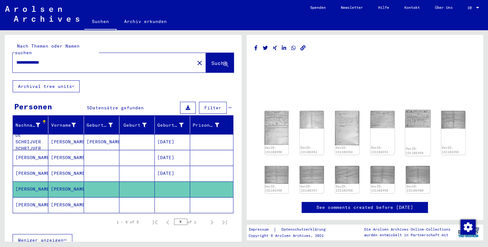
click at [414, 123] on img at bounding box center [417, 119] width 25 height 18
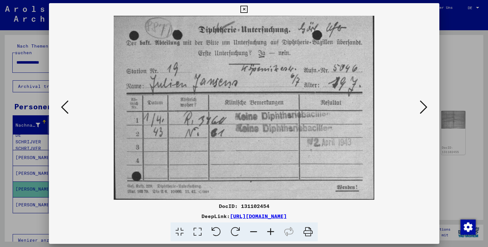
click at [65, 109] on icon at bounding box center [65, 107] width 8 height 15
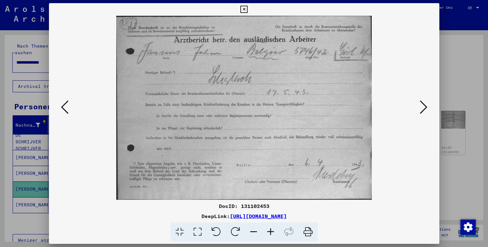
click at [65, 109] on icon at bounding box center [65, 107] width 8 height 15
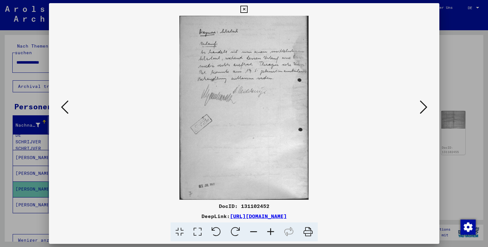
click at [65, 109] on icon at bounding box center [65, 107] width 8 height 15
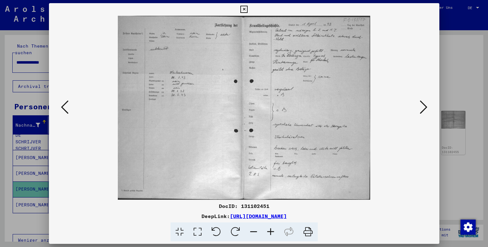
click at [65, 109] on icon at bounding box center [65, 107] width 8 height 15
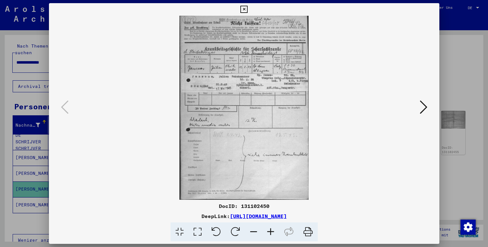
click at [271, 232] on icon at bounding box center [270, 232] width 17 height 19
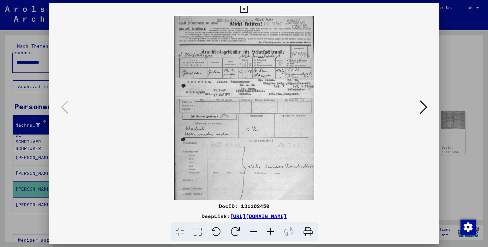
click at [271, 232] on icon at bounding box center [270, 232] width 17 height 19
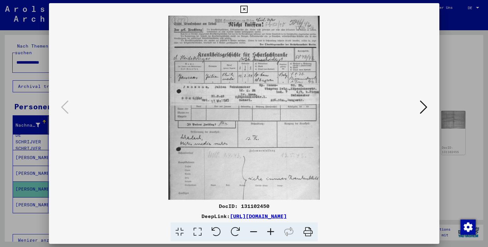
click at [271, 232] on icon at bounding box center [270, 232] width 17 height 19
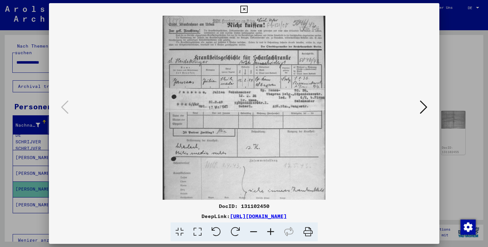
click at [271, 232] on icon at bounding box center [270, 232] width 17 height 19
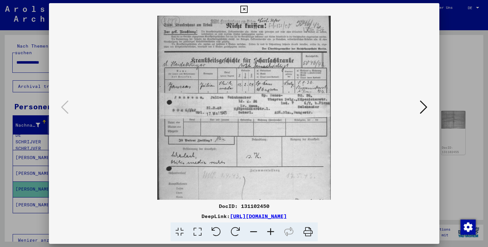
click at [271, 232] on icon at bounding box center [270, 232] width 17 height 19
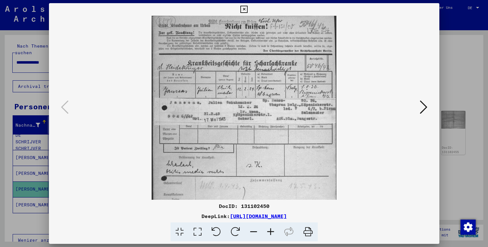
click at [244, 11] on icon at bounding box center [243, 10] width 7 height 8
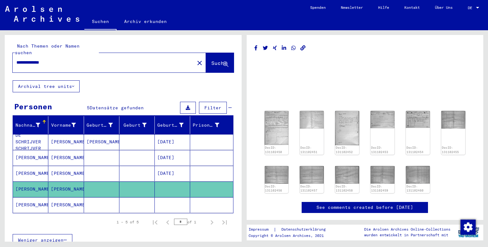
click at [136, 167] on mat-cell at bounding box center [136, 173] width 35 height 15
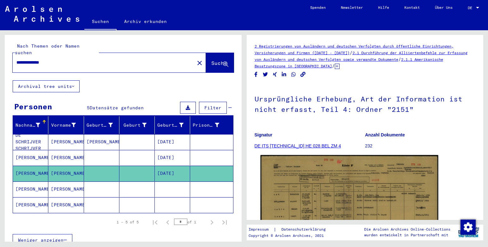
click at [292, 180] on img at bounding box center [348, 218] width 177 height 126
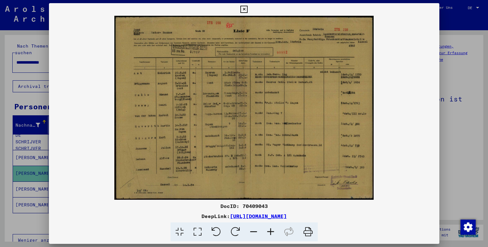
click at [243, 8] on icon at bounding box center [243, 10] width 7 height 8
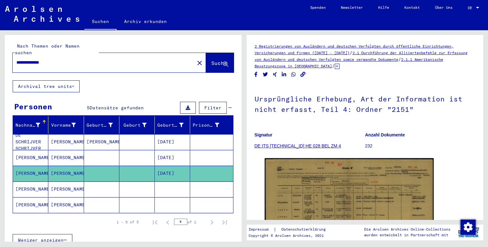
click at [56, 59] on input "**********" at bounding box center [103, 62] width 174 height 7
type input "*"
click at [213, 60] on span "Suche" at bounding box center [219, 63] width 16 height 6
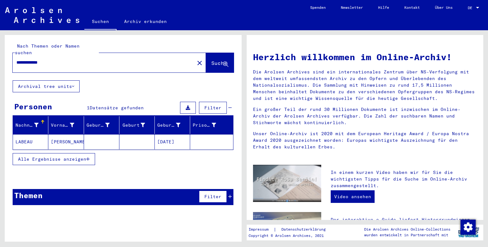
click at [131, 138] on mat-cell at bounding box center [136, 141] width 35 height 15
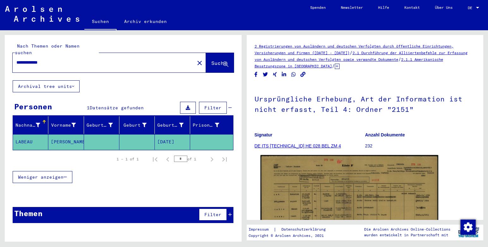
click at [297, 199] on img at bounding box center [348, 218] width 177 height 126
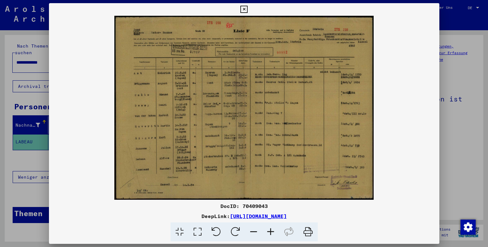
click at [244, 8] on icon at bounding box center [243, 10] width 7 height 8
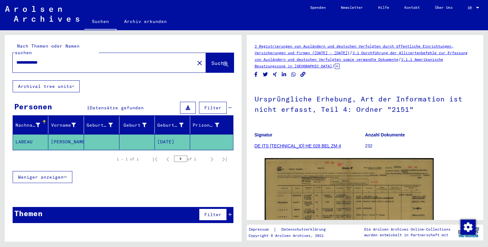
click at [55, 59] on input "**********" at bounding box center [103, 62] width 174 height 7
type input "*"
click at [211, 60] on span "Suche" at bounding box center [219, 63] width 16 height 6
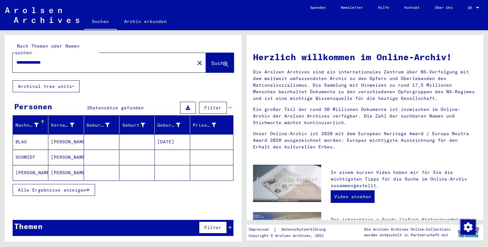
drag, startPoint x: 33, startPoint y: 56, endPoint x: 37, endPoint y: 59, distance: 4.9
click at [33, 59] on input "**********" at bounding box center [101, 62] width 170 height 7
click at [220, 60] on span "Suche" at bounding box center [219, 63] width 16 height 6
click at [30, 59] on input "**********" at bounding box center [101, 62] width 170 height 7
click at [211, 60] on span "Suche" at bounding box center [219, 63] width 16 height 6
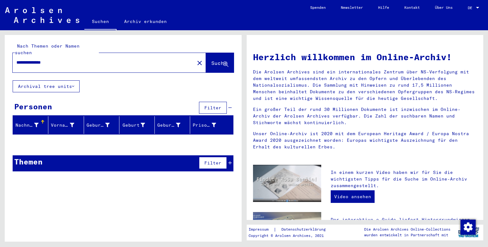
click at [58, 59] on input "**********" at bounding box center [101, 62] width 170 height 7
type input "*"
type input "**********"
drag, startPoint x: 215, startPoint y: 56, endPoint x: 212, endPoint y: 65, distance: 9.3
click at [215, 60] on span "Suche" at bounding box center [219, 63] width 16 height 6
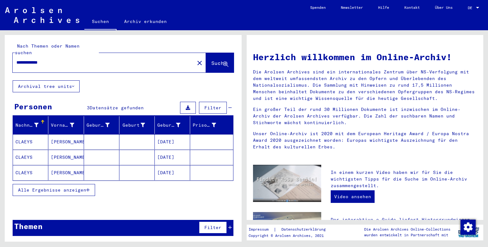
click at [128, 167] on mat-cell at bounding box center [136, 172] width 35 height 15
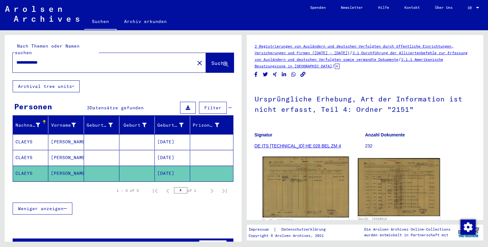
click at [318, 189] on img at bounding box center [305, 187] width 86 height 61
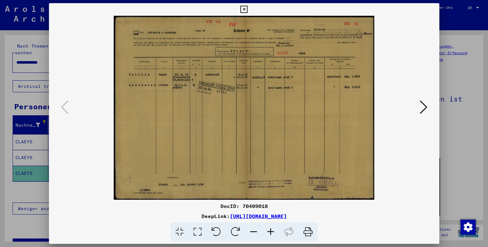
click at [424, 108] on icon at bounding box center [424, 107] width 8 height 15
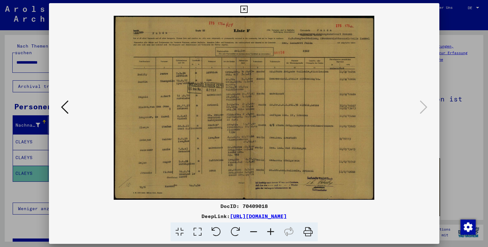
click at [243, 10] on icon at bounding box center [243, 10] width 7 height 8
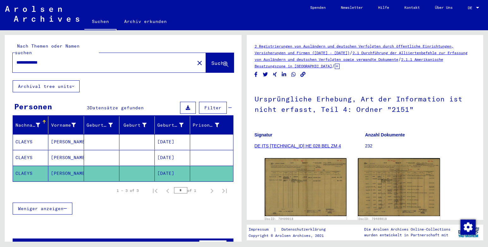
click at [106, 153] on mat-cell at bounding box center [101, 157] width 35 height 15
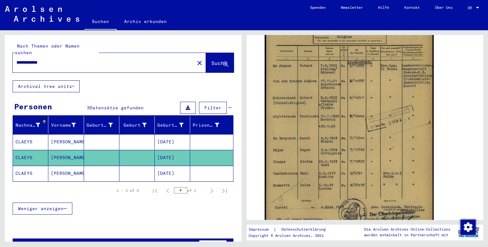
scroll to position [126, 0]
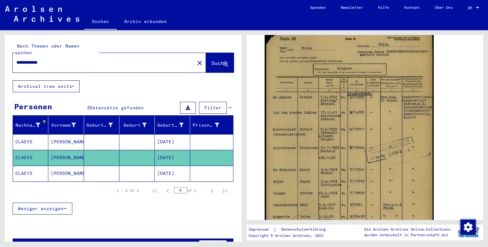
click at [55, 59] on input "**********" at bounding box center [103, 62] width 174 height 7
click at [98, 134] on mat-cell at bounding box center [101, 141] width 35 height 15
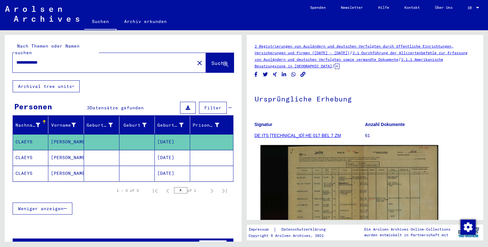
scroll to position [63, 0]
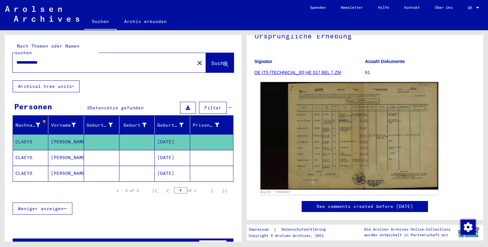
click at [324, 138] on img at bounding box center [348, 136] width 177 height 108
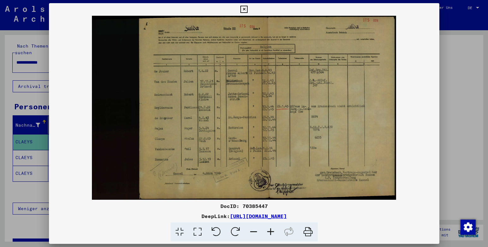
click at [243, 10] on icon at bounding box center [243, 10] width 7 height 8
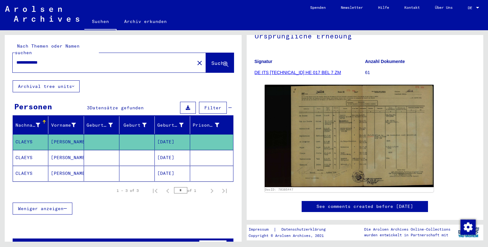
click at [297, 73] on link "DE ITS [TECHNICAL_ID] HE 017 BEL 7 ZM" at bounding box center [297, 72] width 86 height 5
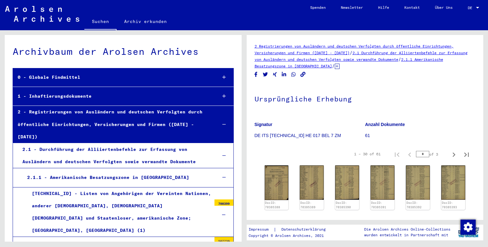
scroll to position [795, 0]
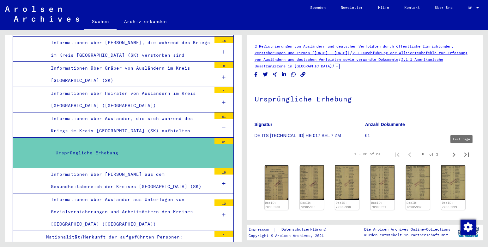
click at [462, 155] on icon "Last page" at bounding box center [466, 155] width 9 height 9
type input "*"
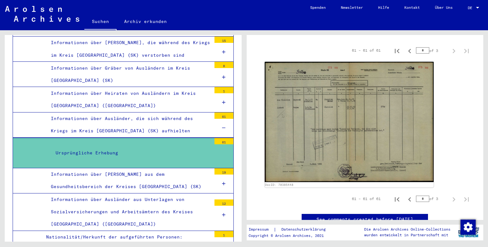
scroll to position [95, 0]
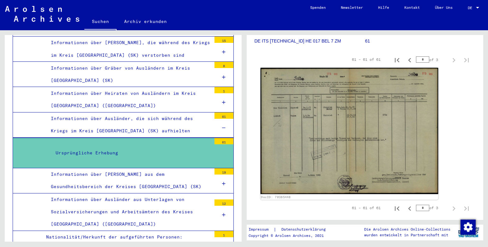
click at [379, 131] on img at bounding box center [348, 131] width 177 height 127
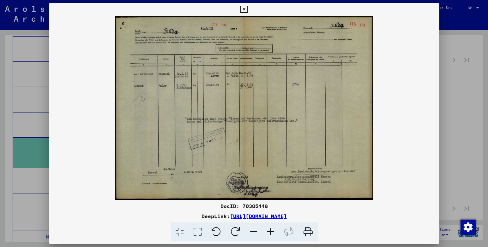
click at [243, 9] on icon at bounding box center [243, 10] width 7 height 8
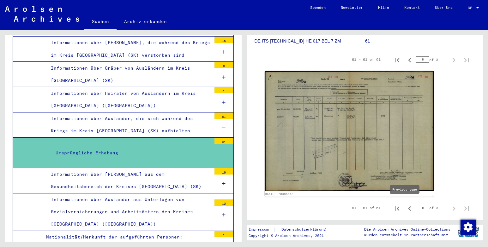
click at [405, 205] on icon "Previous page" at bounding box center [409, 209] width 9 height 9
type input "*"
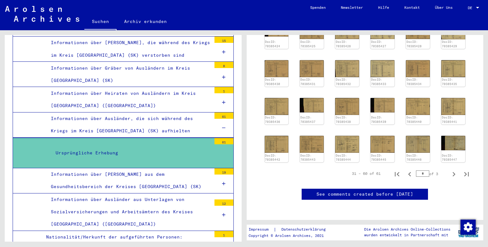
scroll to position [189, 0]
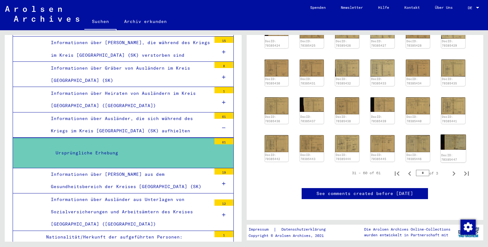
click at [448, 135] on img at bounding box center [452, 142] width 25 height 15
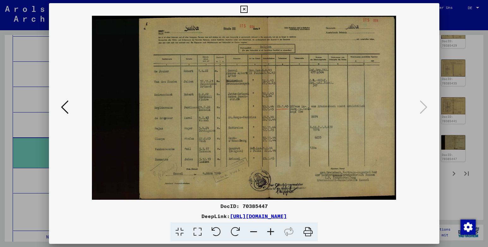
click at [63, 108] on icon at bounding box center [65, 107] width 8 height 15
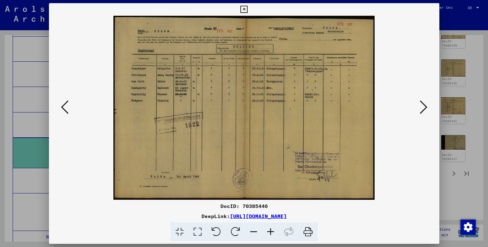
click at [67, 108] on icon at bounding box center [65, 107] width 8 height 15
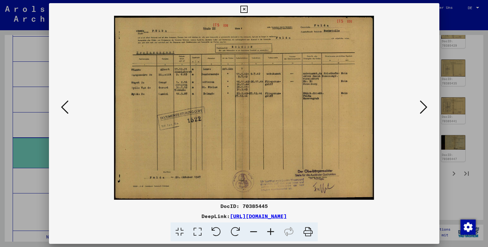
click at [67, 108] on icon at bounding box center [65, 107] width 8 height 15
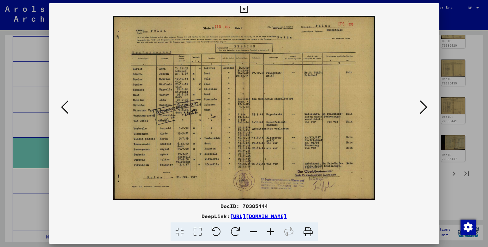
click at [67, 108] on icon at bounding box center [65, 107] width 8 height 15
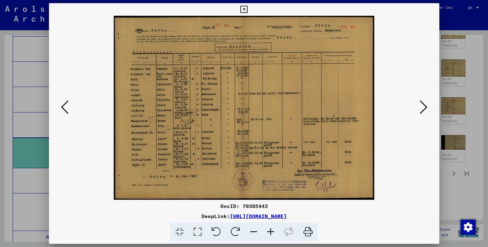
click at [67, 108] on icon at bounding box center [65, 107] width 8 height 15
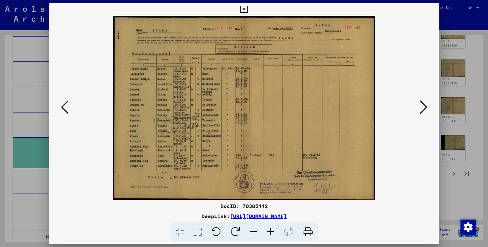
click at [67, 108] on icon at bounding box center [65, 107] width 8 height 15
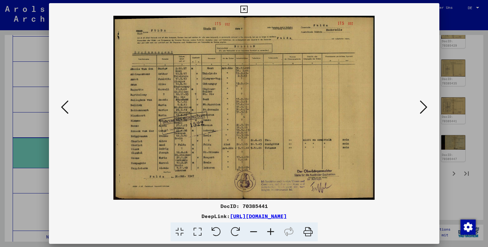
click at [67, 108] on icon at bounding box center [65, 107] width 8 height 15
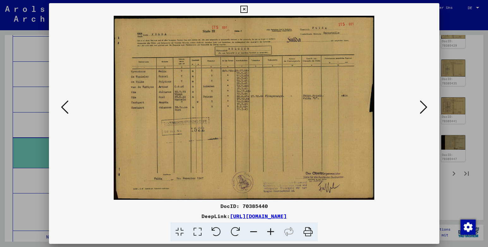
click at [425, 108] on icon at bounding box center [424, 107] width 8 height 15
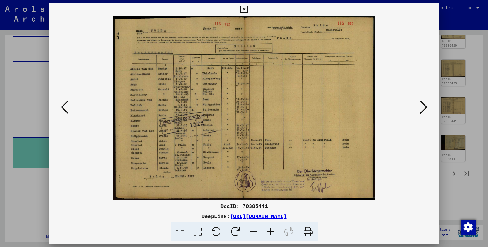
click at [425, 108] on icon at bounding box center [424, 107] width 8 height 15
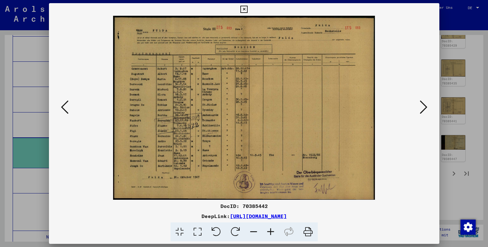
click at [425, 108] on icon at bounding box center [424, 107] width 8 height 15
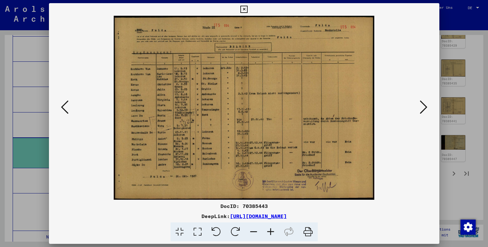
click at [425, 108] on icon at bounding box center [424, 107] width 8 height 15
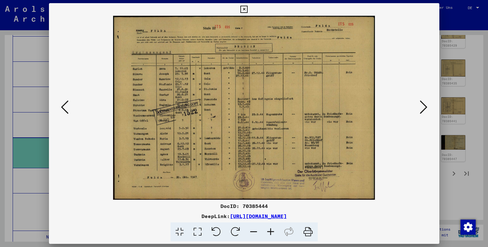
click at [425, 108] on icon at bounding box center [424, 107] width 8 height 15
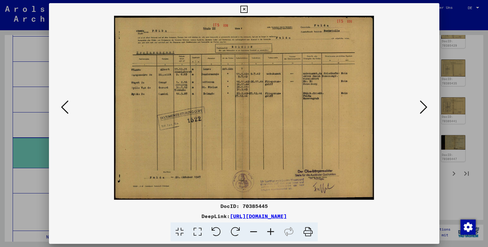
click at [425, 108] on icon at bounding box center [424, 107] width 8 height 15
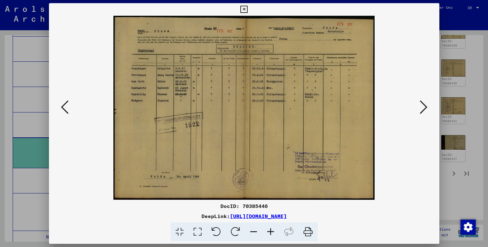
click at [425, 108] on icon at bounding box center [424, 107] width 8 height 15
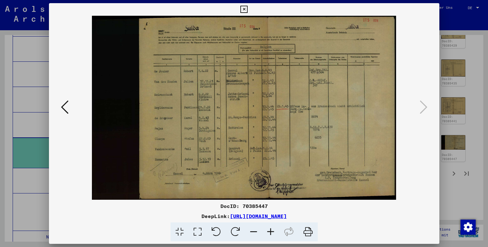
click at [407, 150] on img at bounding box center [243, 108] width 347 height 184
click at [243, 10] on icon at bounding box center [243, 10] width 7 height 8
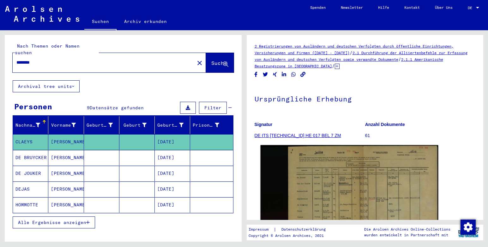
click at [327, 194] on img at bounding box center [348, 200] width 177 height 108
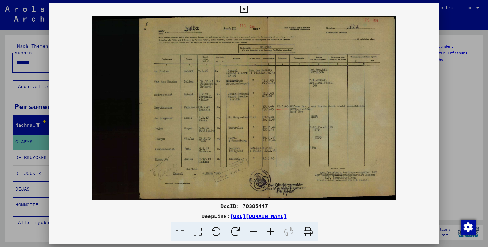
drag, startPoint x: 242, startPoint y: 10, endPoint x: 196, endPoint y: 41, distance: 56.0
click at [242, 11] on icon at bounding box center [243, 10] width 7 height 8
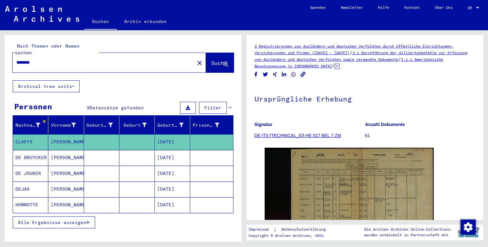
click at [38, 59] on input "********" at bounding box center [103, 62] width 174 height 7
type input "*"
click at [211, 60] on span "Suche" at bounding box center [219, 63] width 16 height 6
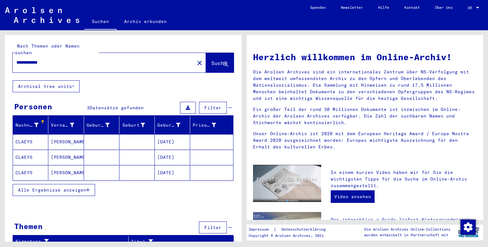
click at [126, 137] on mat-cell at bounding box center [136, 141] width 35 height 15
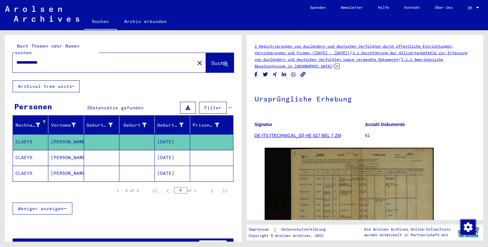
click at [137, 150] on mat-cell at bounding box center [136, 157] width 35 height 15
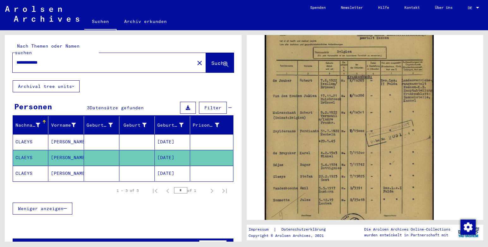
scroll to position [158, 0]
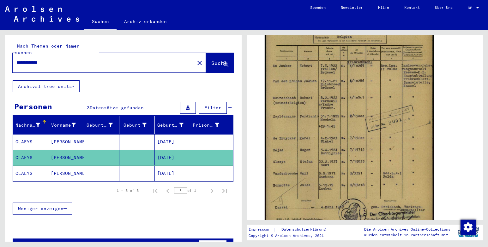
click at [136, 166] on mat-cell at bounding box center [136, 173] width 35 height 15
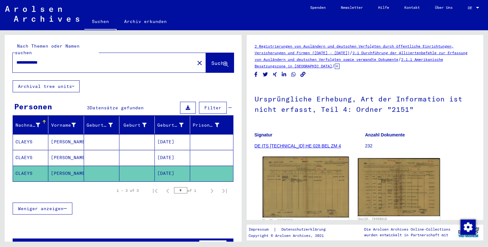
click at [310, 185] on img at bounding box center [305, 187] width 86 height 61
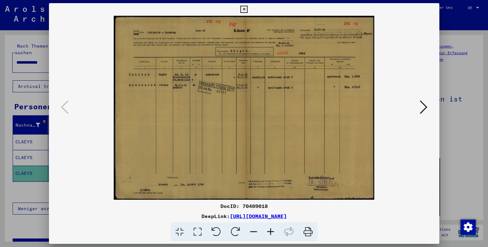
click at [424, 106] on icon at bounding box center [424, 107] width 8 height 15
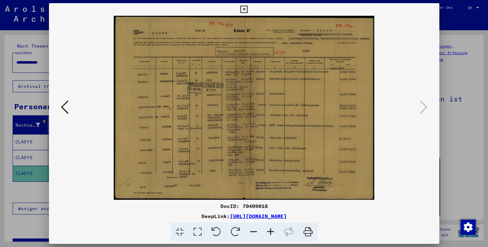
click at [243, 10] on icon at bounding box center [243, 10] width 7 height 8
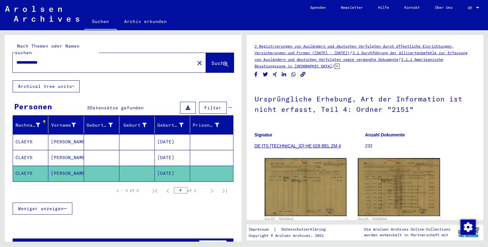
drag, startPoint x: 53, startPoint y: 56, endPoint x: 58, endPoint y: 55, distance: 4.8
click at [53, 59] on input "**********" at bounding box center [103, 62] width 174 height 7
type input "*"
type input "*********"
click at [211, 60] on span "Suche" at bounding box center [219, 63] width 16 height 6
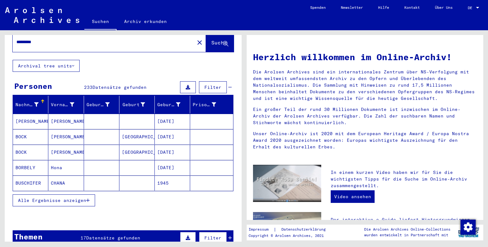
scroll to position [95, 0]
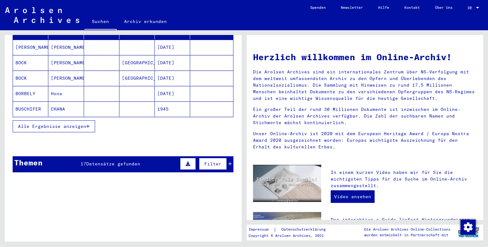
click at [87, 124] on icon "button" at bounding box center [87, 126] width 3 height 4
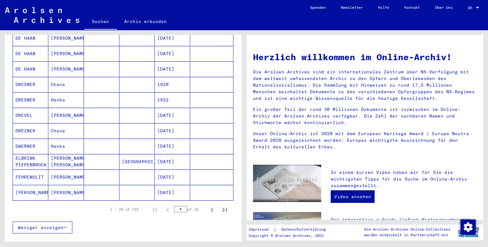
scroll to position [442, 0]
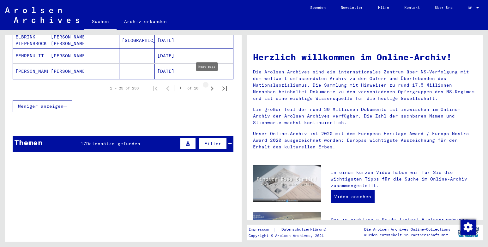
click at [205, 82] on button "Next page" at bounding box center [211, 88] width 13 height 13
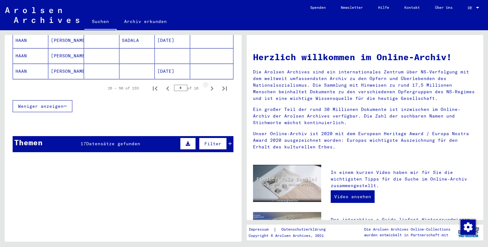
click at [205, 82] on button "Next page" at bounding box center [211, 88] width 13 height 13
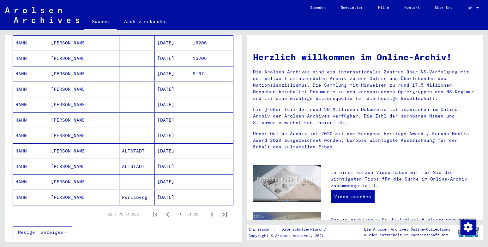
scroll to position [347, 0]
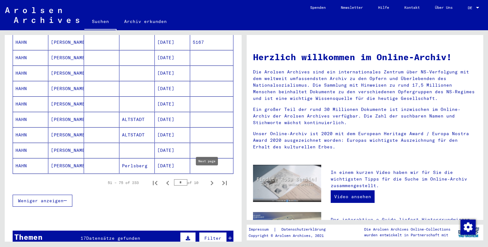
click at [207, 179] on icon "Next page" at bounding box center [211, 183] width 9 height 9
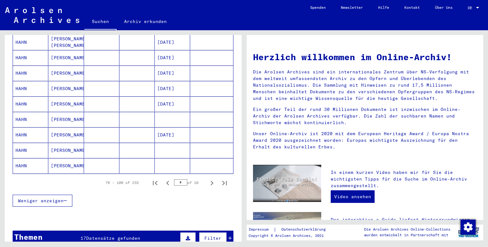
click at [205, 177] on button "Next page" at bounding box center [211, 183] width 13 height 13
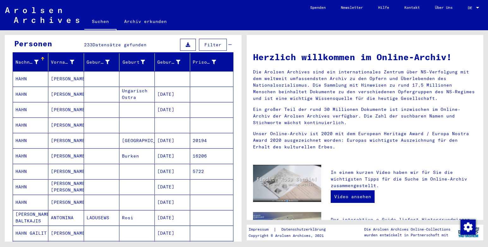
scroll to position [95, 0]
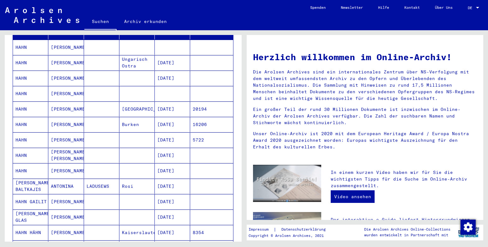
click at [92, 74] on mat-cell at bounding box center [101, 78] width 35 height 15
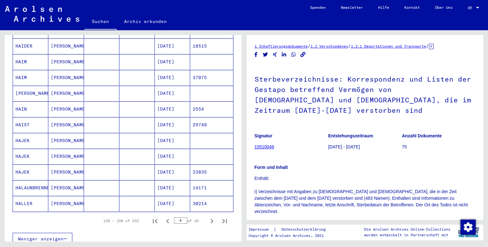
scroll to position [379, 0]
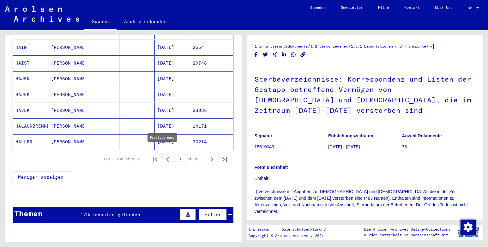
click at [163, 155] on icon "Previous page" at bounding box center [167, 159] width 9 height 9
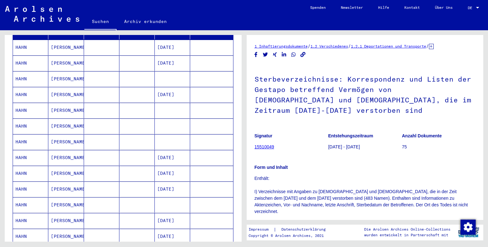
scroll to position [126, 0]
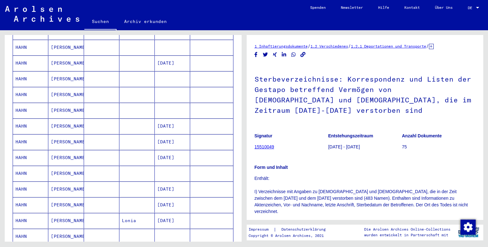
click at [131, 153] on mat-cell at bounding box center [136, 157] width 35 height 15
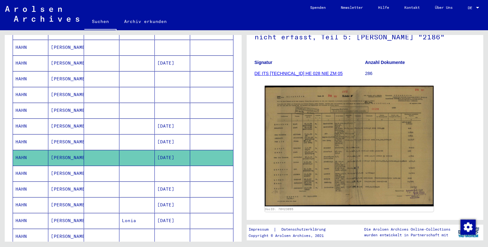
scroll to position [95, 0]
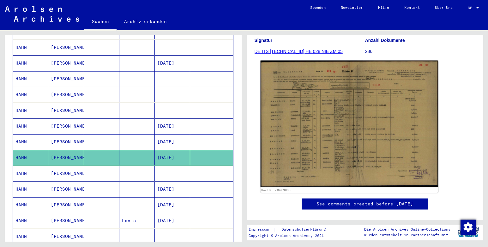
click at [345, 128] on img at bounding box center [348, 124] width 177 height 127
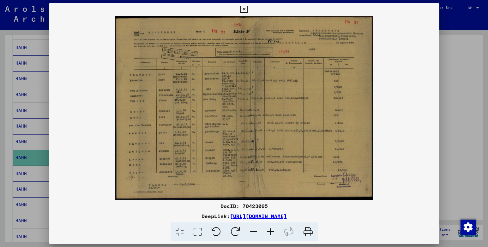
click at [244, 10] on icon at bounding box center [243, 10] width 7 height 8
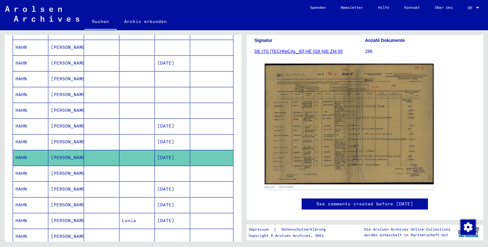
click at [114, 138] on mat-cell at bounding box center [101, 141] width 35 height 15
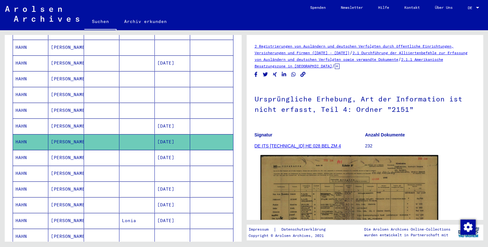
click at [409, 180] on img at bounding box center [348, 218] width 177 height 126
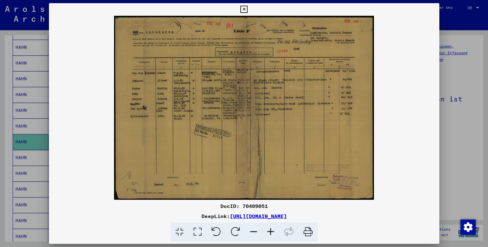
click at [245, 10] on icon at bounding box center [243, 10] width 7 height 8
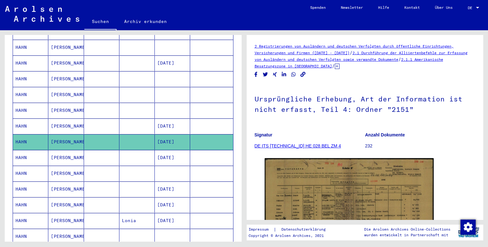
click at [123, 120] on mat-cell at bounding box center [136, 126] width 35 height 15
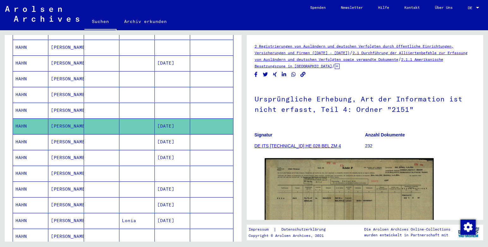
click at [129, 166] on mat-cell at bounding box center [136, 173] width 35 height 15
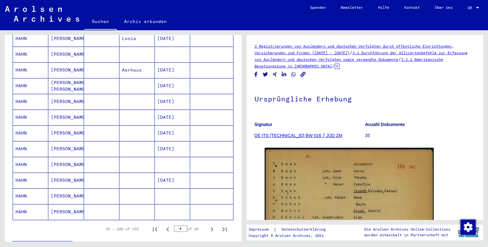
scroll to position [410, 0]
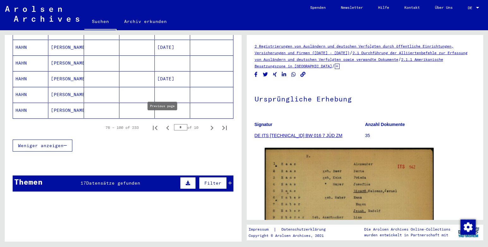
click at [166, 126] on icon "Previous page" at bounding box center [167, 128] width 3 height 4
type input "*"
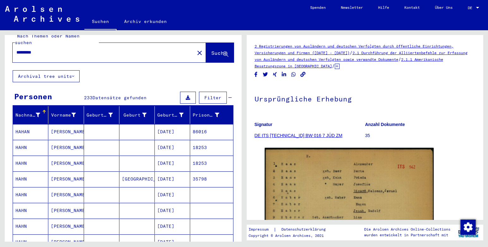
scroll to position [0, 0]
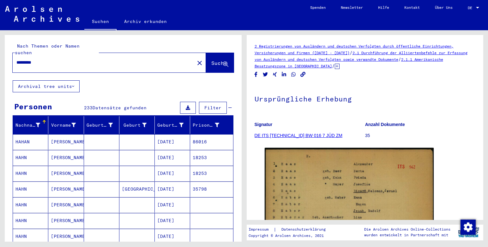
click at [43, 59] on input "*********" at bounding box center [103, 62] width 174 height 7
type input "*"
click at [211, 60] on span "Suche" at bounding box center [219, 63] width 16 height 6
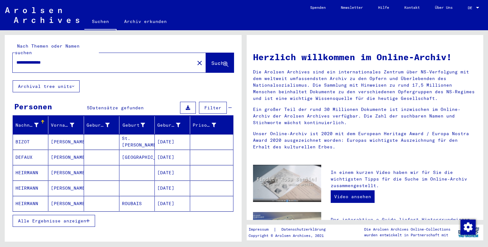
click at [89, 219] on icon "button" at bounding box center [87, 221] width 3 height 4
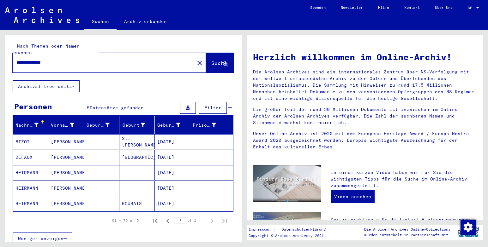
click at [107, 165] on mat-cell at bounding box center [101, 172] width 35 height 15
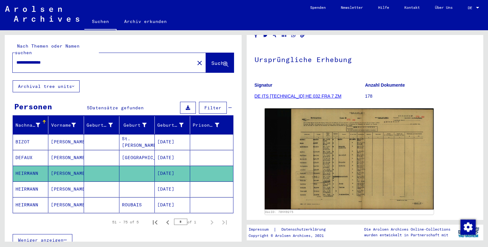
scroll to position [95, 0]
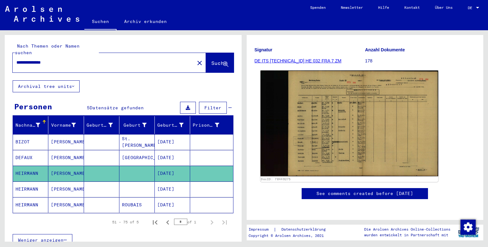
click at [345, 111] on img at bounding box center [348, 124] width 177 height 106
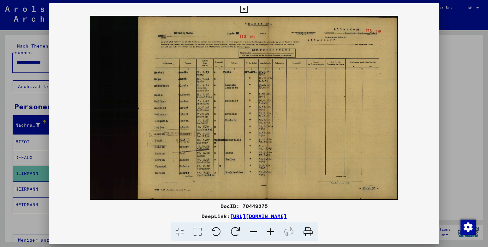
click at [245, 9] on icon at bounding box center [243, 10] width 7 height 8
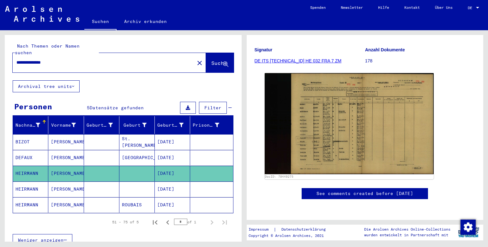
click at [89, 183] on mat-cell at bounding box center [101, 189] width 35 height 15
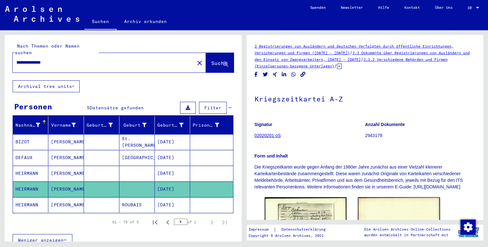
drag, startPoint x: 58, startPoint y: 57, endPoint x: 67, endPoint y: 58, distance: 8.6
click at [61, 59] on input "**********" at bounding box center [103, 62] width 174 height 7
click at [211, 60] on span "Suche" at bounding box center [219, 63] width 16 height 6
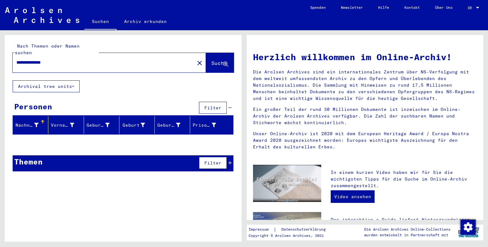
click at [57, 59] on input "**********" at bounding box center [101, 62] width 170 height 7
click at [28, 59] on input "****" at bounding box center [101, 62] width 170 height 7
click at [219, 60] on span "Suche" at bounding box center [219, 63] width 16 height 6
drag, startPoint x: 30, startPoint y: 56, endPoint x: 37, endPoint y: 56, distance: 7.3
click at [30, 59] on input "**********" at bounding box center [101, 62] width 170 height 7
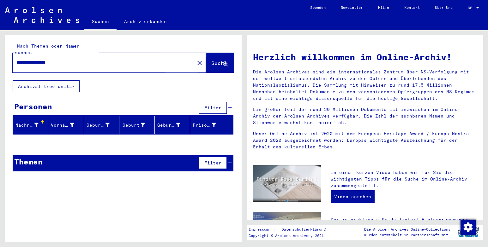
drag, startPoint x: 204, startPoint y: 55, endPoint x: 203, endPoint y: 62, distance: 7.0
click at [211, 60] on span "Suche" at bounding box center [219, 63] width 16 height 6
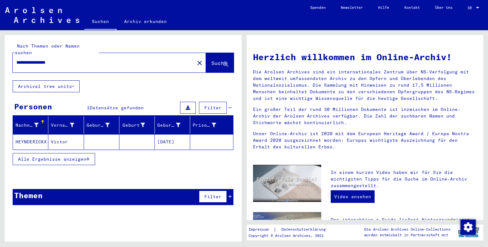
click at [138, 135] on mat-cell at bounding box center [136, 141] width 35 height 15
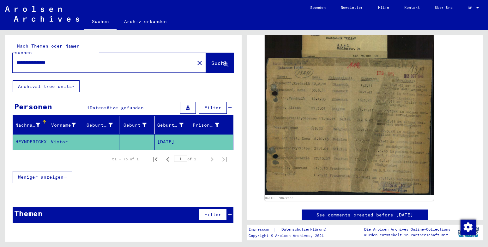
scroll to position [126, 0]
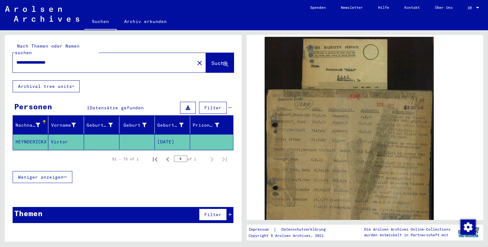
click at [31, 59] on input "**********" at bounding box center [103, 62] width 174 height 7
click at [210, 60] on button "Suche" at bounding box center [220, 63] width 28 height 20
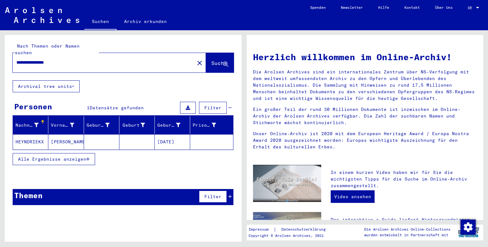
click at [109, 136] on mat-cell at bounding box center [101, 141] width 35 height 15
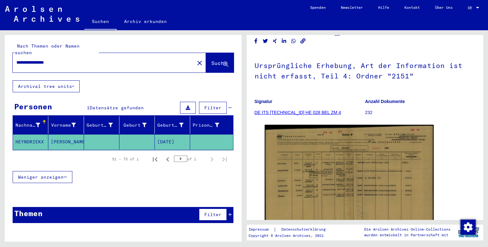
scroll to position [63, 0]
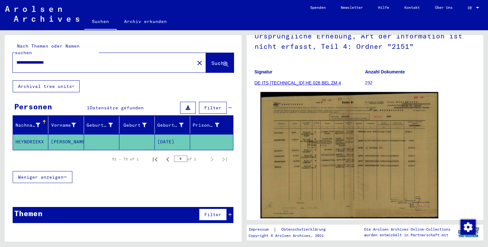
click at [352, 162] on img at bounding box center [348, 155] width 177 height 127
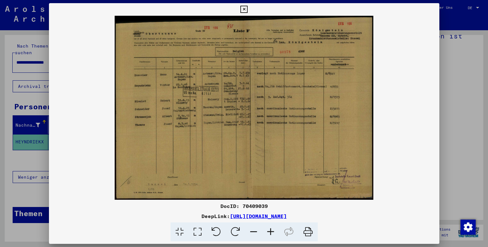
click at [245, 10] on icon at bounding box center [243, 10] width 7 height 8
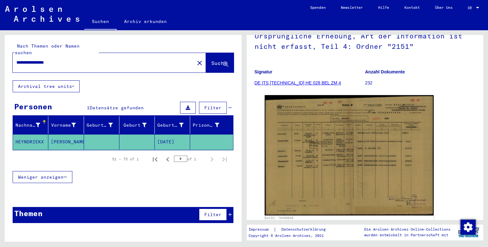
drag, startPoint x: 63, startPoint y: 54, endPoint x: 67, endPoint y: 55, distance: 3.9
click at [63, 59] on input "**********" at bounding box center [103, 62] width 174 height 7
type input "*"
click at [211, 60] on span "Suche" at bounding box center [219, 63] width 16 height 6
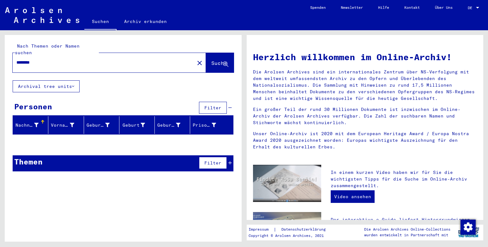
drag, startPoint x: 29, startPoint y: 56, endPoint x: 45, endPoint y: 60, distance: 15.9
click at [29, 59] on input "********" at bounding box center [101, 62] width 170 height 7
click at [211, 60] on span "Suche" at bounding box center [219, 63] width 16 height 6
click at [40, 59] on input "********" at bounding box center [101, 62] width 170 height 7
click at [211, 60] on span "Suche" at bounding box center [219, 63] width 17 height 7
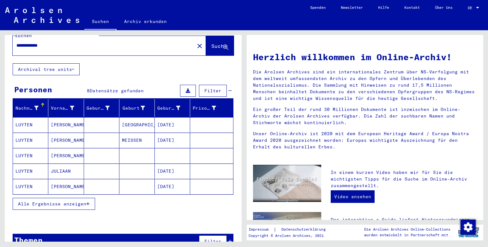
scroll to position [26, 0]
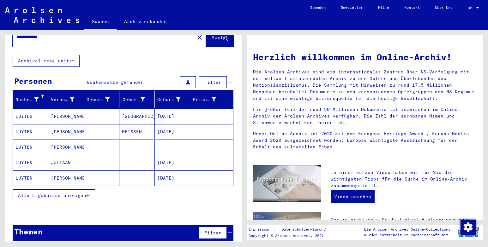
click at [88, 194] on icon "button" at bounding box center [87, 196] width 3 height 4
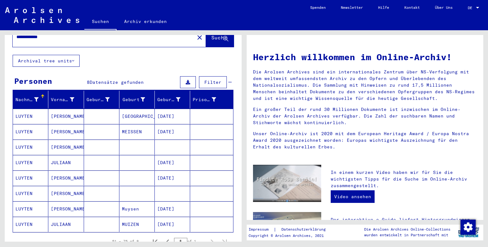
click at [130, 109] on mat-cell "[GEOGRAPHIC_DATA]" at bounding box center [136, 116] width 35 height 15
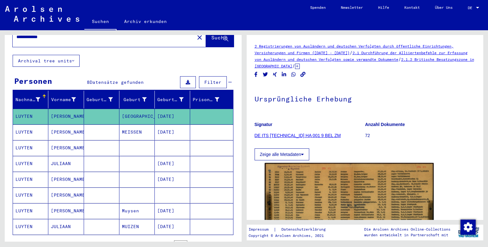
click at [97, 127] on mat-cell at bounding box center [101, 132] width 35 height 15
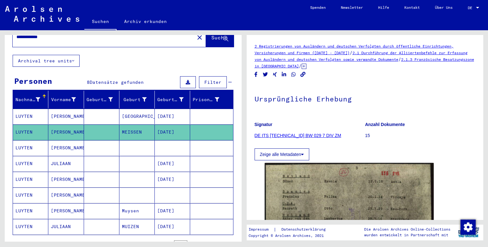
click at [97, 143] on mat-cell at bounding box center [101, 147] width 35 height 15
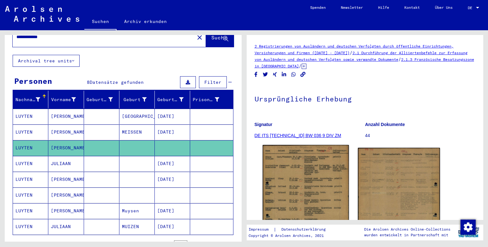
click at [302, 178] on img at bounding box center [305, 202] width 86 height 114
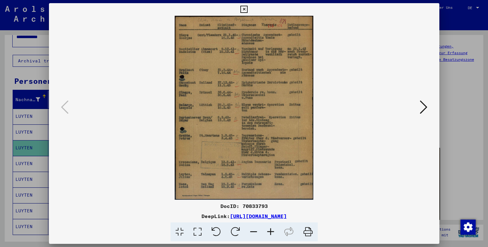
click at [423, 108] on icon at bounding box center [424, 107] width 8 height 15
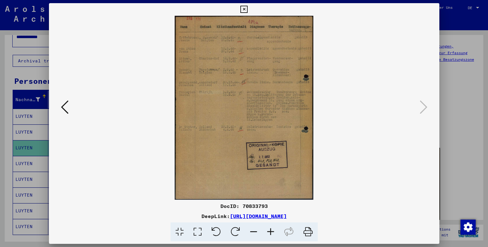
click at [272, 231] on icon at bounding box center [270, 232] width 17 height 19
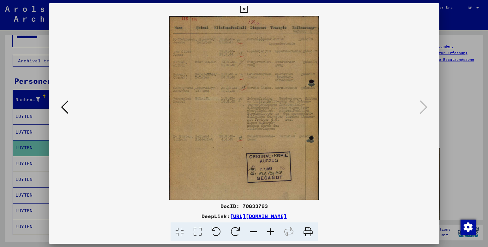
click at [272, 231] on icon at bounding box center [270, 232] width 17 height 19
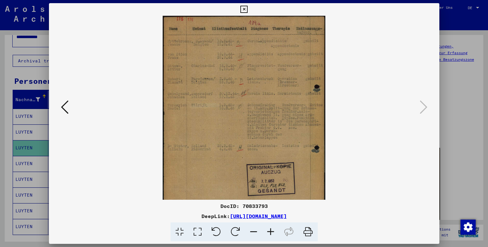
click at [272, 231] on icon at bounding box center [270, 232] width 17 height 19
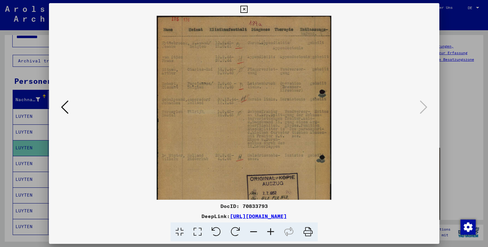
click at [271, 231] on icon at bounding box center [270, 232] width 17 height 19
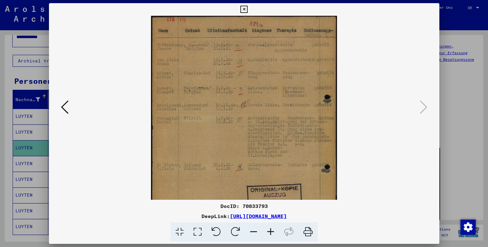
click at [271, 231] on icon at bounding box center [270, 232] width 17 height 19
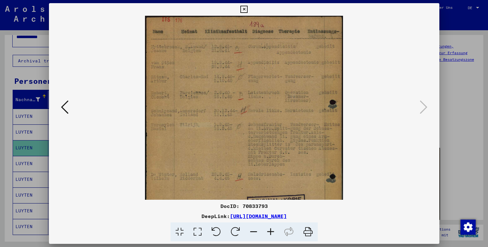
click at [271, 231] on icon at bounding box center [270, 232] width 17 height 19
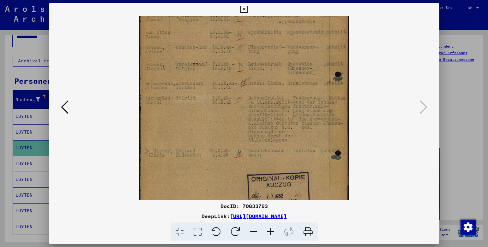
scroll to position [34, 0]
drag, startPoint x: 243, startPoint y: 157, endPoint x: 232, endPoint y: 124, distance: 34.7
click at [232, 124] on img at bounding box center [244, 121] width 210 height 279
click at [243, 9] on icon at bounding box center [243, 10] width 7 height 8
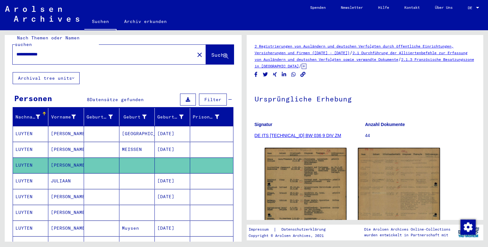
scroll to position [0, 0]
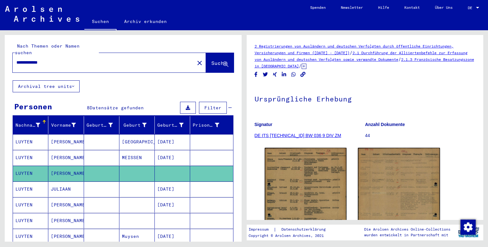
drag, startPoint x: 55, startPoint y: 57, endPoint x: 60, endPoint y: 57, distance: 5.4
click at [56, 59] on input "**********" at bounding box center [103, 62] width 174 height 7
type input "*"
type input "**********"
click at [211, 60] on span "Suche" at bounding box center [219, 63] width 16 height 6
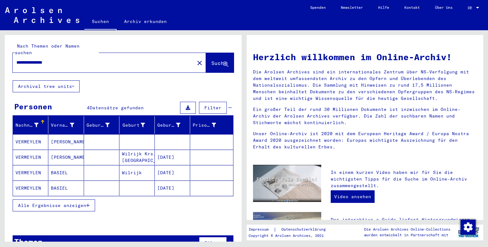
click at [108, 181] on mat-cell at bounding box center [101, 188] width 35 height 15
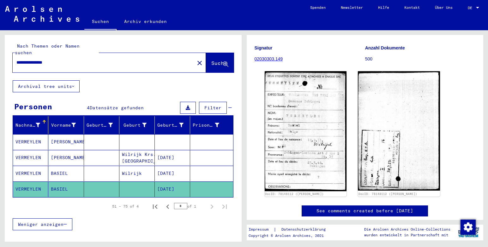
scroll to position [63, 0]
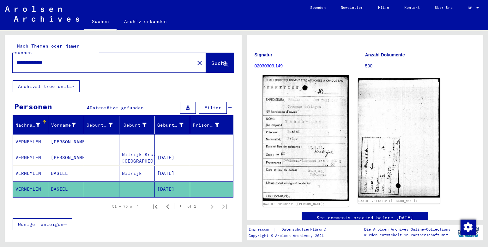
click at [303, 132] on img at bounding box center [305, 138] width 86 height 126
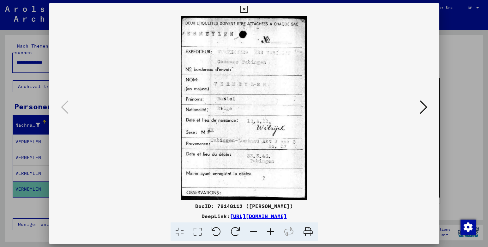
click at [422, 110] on icon at bounding box center [424, 107] width 8 height 15
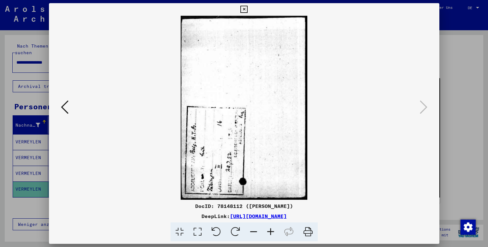
click at [244, 9] on icon at bounding box center [243, 10] width 7 height 8
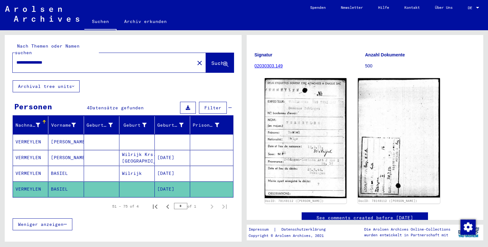
click at [171, 168] on mat-cell "[DATE]" at bounding box center [172, 173] width 35 height 15
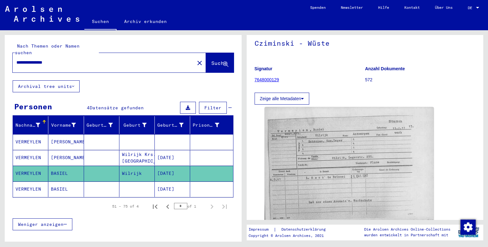
scroll to position [32, 0]
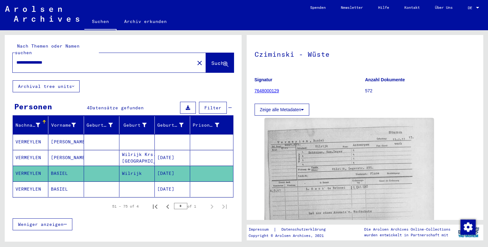
click at [169, 152] on mat-cell "[DATE]" at bounding box center [172, 157] width 35 height 15
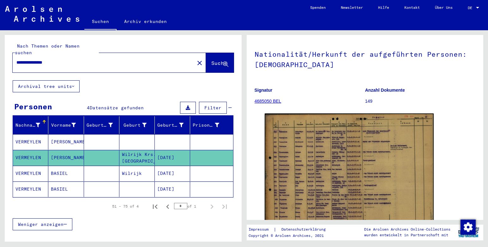
scroll to position [63, 0]
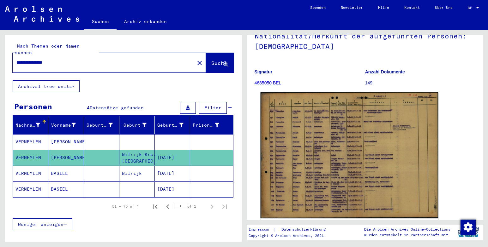
click at [335, 153] on img at bounding box center [348, 155] width 177 height 127
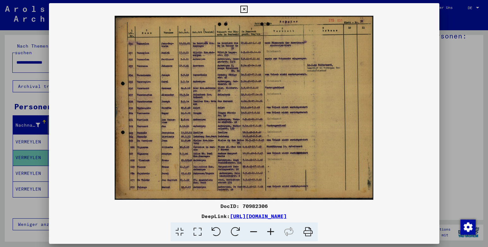
click at [243, 10] on icon at bounding box center [243, 10] width 7 height 8
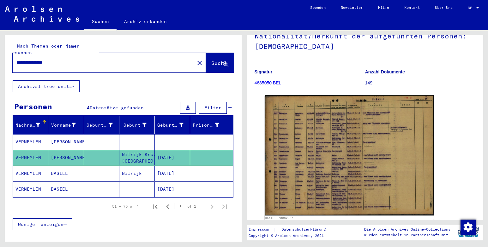
click at [96, 140] on mat-cell at bounding box center [101, 141] width 35 height 15
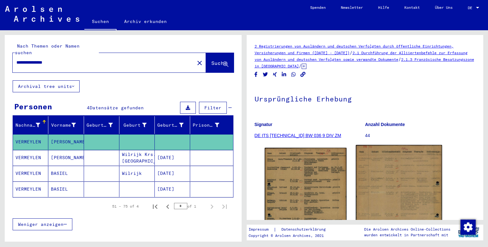
click at [384, 188] on img at bounding box center [399, 202] width 86 height 114
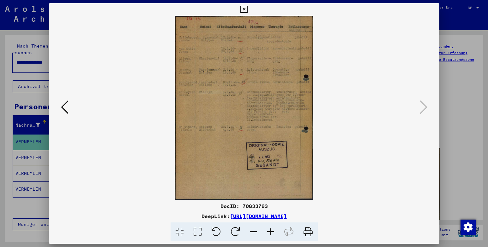
click at [270, 229] on icon at bounding box center [270, 232] width 17 height 19
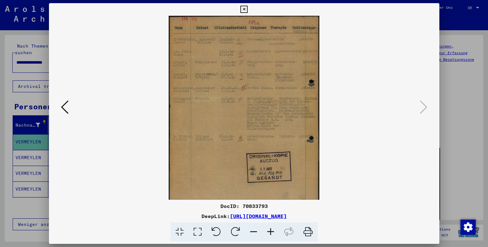
click at [270, 230] on icon at bounding box center [270, 232] width 17 height 19
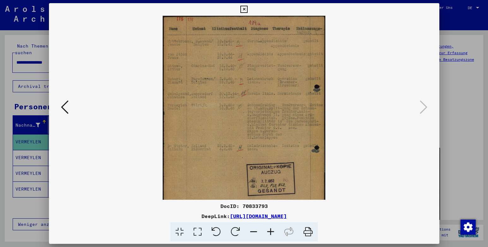
click at [270, 230] on icon at bounding box center [270, 232] width 17 height 19
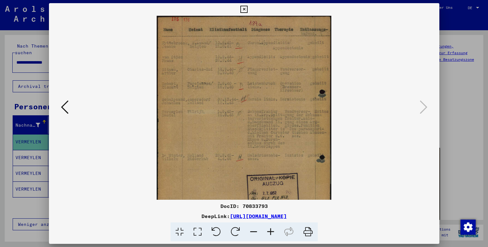
click at [270, 230] on icon at bounding box center [270, 232] width 17 height 19
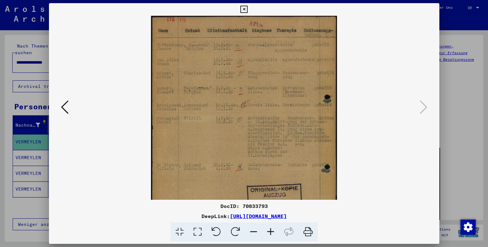
click at [270, 230] on icon at bounding box center [270, 232] width 17 height 19
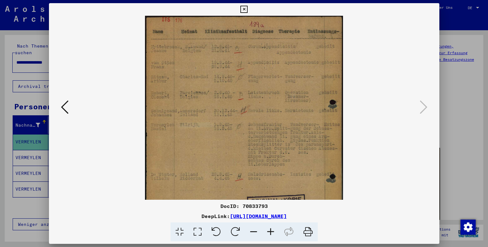
click at [270, 230] on icon at bounding box center [270, 232] width 17 height 19
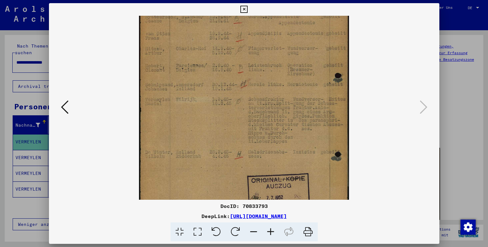
scroll to position [34, 0]
drag, startPoint x: 271, startPoint y: 158, endPoint x: 260, endPoint y: 128, distance: 32.6
click at [260, 128] on img at bounding box center [244, 121] width 210 height 279
click at [244, 10] on icon at bounding box center [243, 10] width 7 height 8
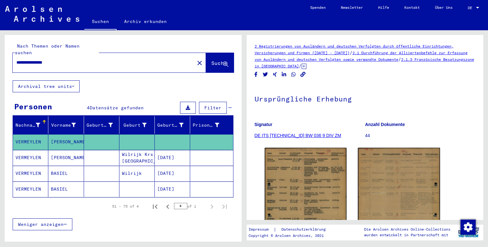
click at [136, 185] on mat-cell at bounding box center [136, 189] width 35 height 15
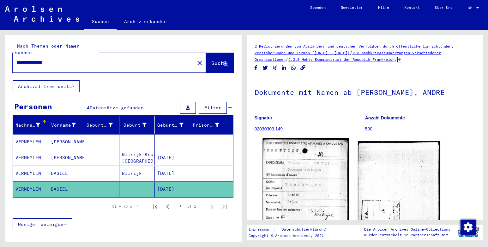
click at [325, 174] on img at bounding box center [305, 201] width 86 height 126
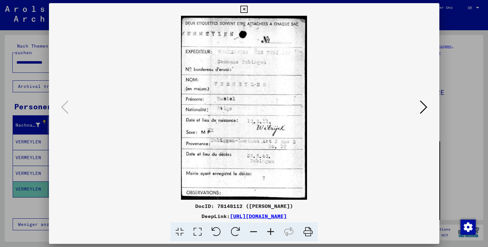
click at [243, 9] on icon at bounding box center [243, 10] width 7 height 8
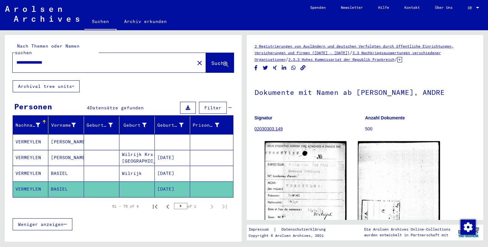
click at [170, 166] on mat-cell "[DATE]" at bounding box center [172, 173] width 35 height 15
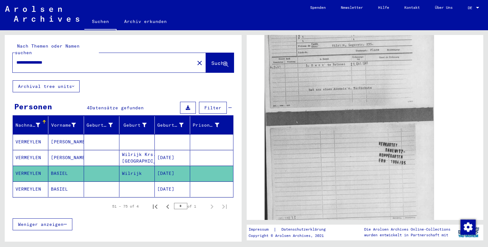
scroll to position [158, 0]
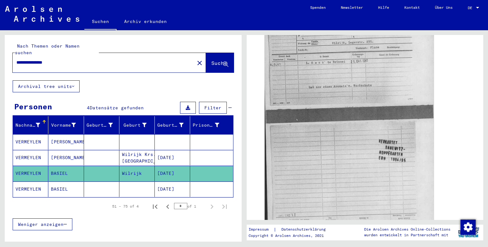
click at [166, 155] on mat-cell "[DATE]" at bounding box center [172, 157] width 35 height 15
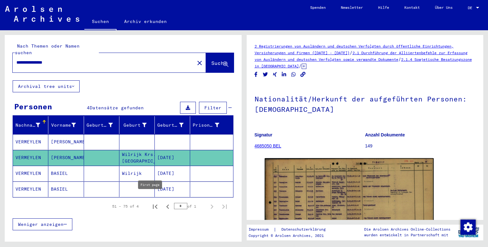
click at [153, 205] on icon "First page" at bounding box center [155, 207] width 4 height 4
type input "*"
click at [168, 139] on mat-cell at bounding box center [172, 141] width 35 height 15
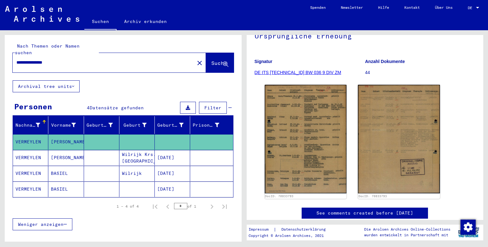
click at [60, 59] on input "**********" at bounding box center [103, 62] width 174 height 7
type input "*"
click at [56, 59] on input "**********" at bounding box center [103, 62] width 174 height 7
type input "**********"
click at [211, 60] on span "Suche" at bounding box center [219, 63] width 16 height 6
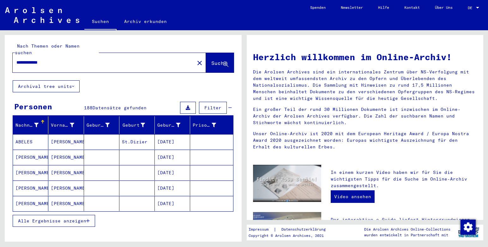
scroll to position [26, 0]
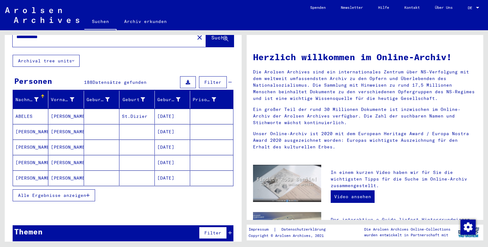
click at [87, 194] on icon "button" at bounding box center [87, 196] width 3 height 4
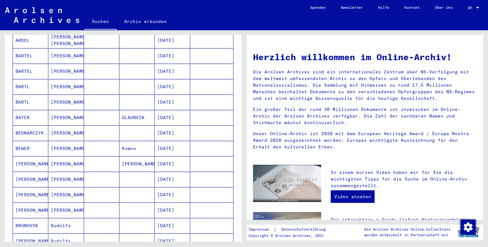
scroll to position [353, 0]
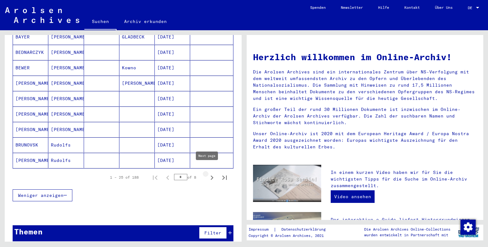
click at [207, 174] on icon "Next page" at bounding box center [211, 178] width 9 height 9
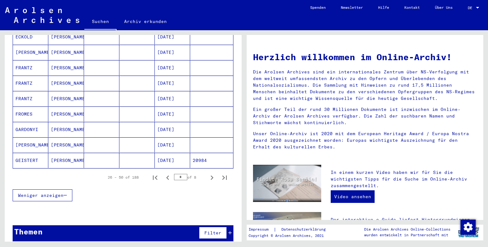
click at [207, 174] on icon "Next page" at bounding box center [211, 178] width 9 height 9
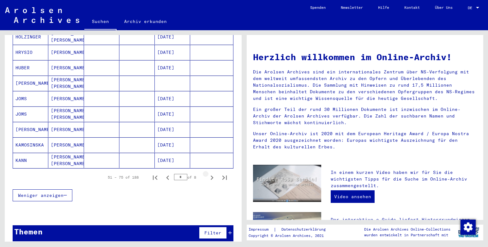
click at [207, 174] on icon "Next page" at bounding box center [211, 178] width 9 height 9
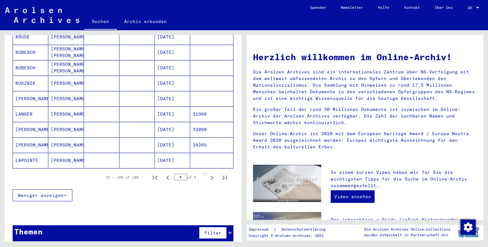
click at [207, 174] on icon "Next page" at bounding box center [211, 178] width 9 height 9
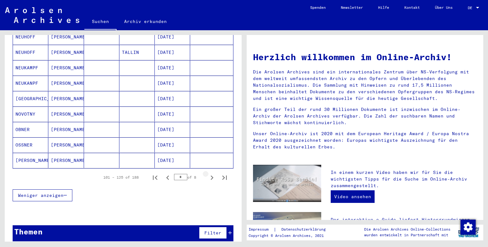
click at [207, 174] on icon "Next page" at bounding box center [211, 178] width 9 height 9
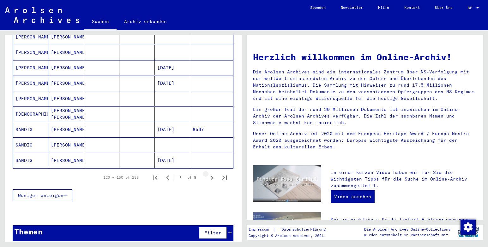
click at [207, 174] on icon "Next page" at bounding box center [211, 178] width 9 height 9
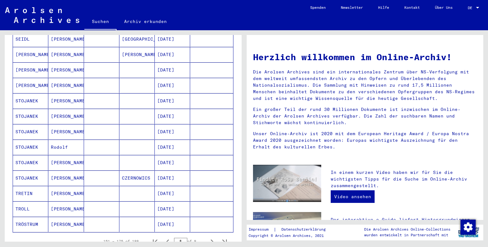
scroll to position [347, 0]
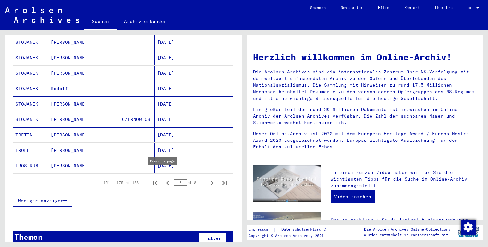
click at [163, 179] on icon "Previous page" at bounding box center [167, 183] width 9 height 9
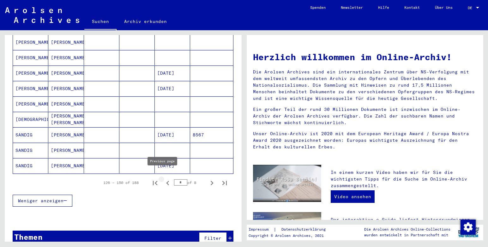
type input "*"
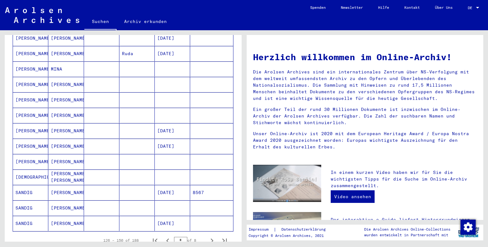
scroll to position [321, 0]
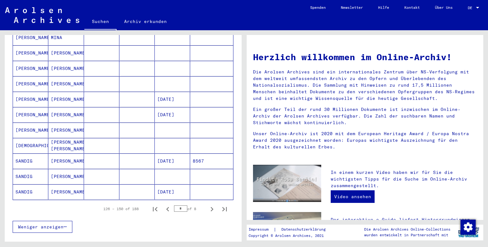
click at [98, 110] on mat-cell at bounding box center [101, 114] width 35 height 15
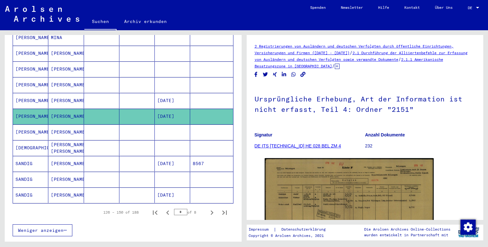
click at [99, 130] on mat-cell at bounding box center [101, 132] width 35 height 15
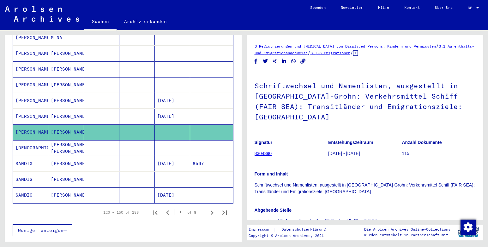
scroll to position [81, 0]
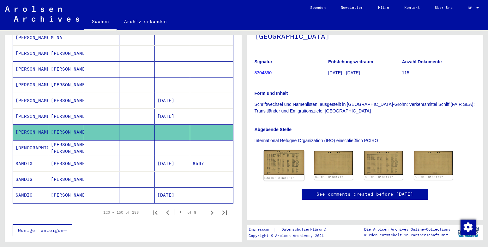
click at [285, 155] on img at bounding box center [283, 163] width 40 height 25
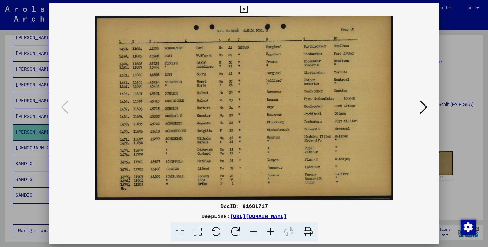
click at [243, 9] on icon at bounding box center [243, 10] width 7 height 8
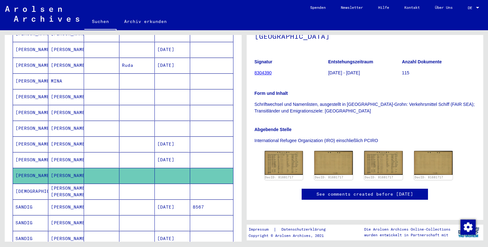
scroll to position [284, 0]
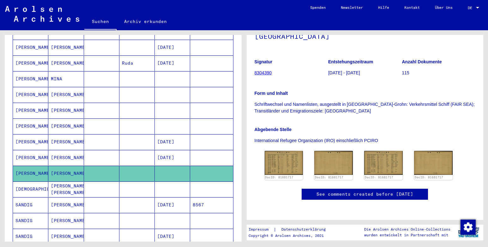
click at [130, 152] on mat-cell at bounding box center [136, 157] width 35 height 15
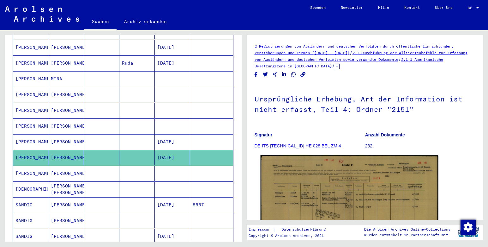
click at [298, 203] on img at bounding box center [348, 218] width 177 height 126
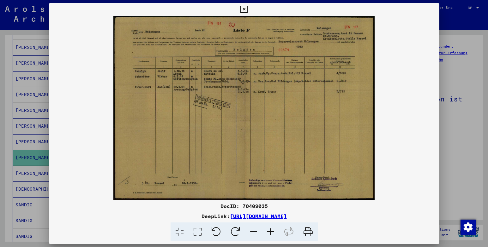
click at [244, 9] on icon at bounding box center [243, 10] width 7 height 8
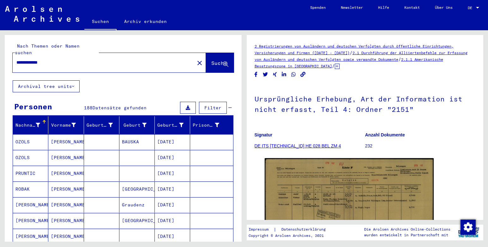
click at [56, 59] on input "**********" at bounding box center [103, 62] width 174 height 7
type input "*"
click at [211, 60] on span "Suche" at bounding box center [219, 63] width 16 height 6
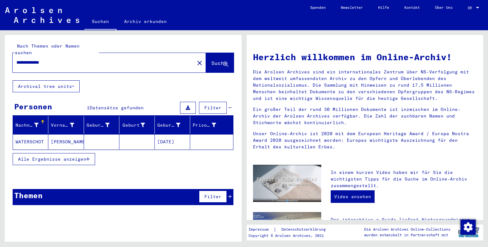
click at [103, 135] on mat-cell at bounding box center [101, 141] width 35 height 15
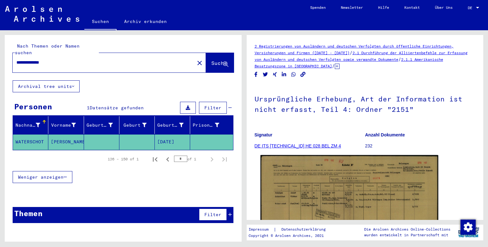
click at [318, 194] on img at bounding box center [348, 218] width 177 height 126
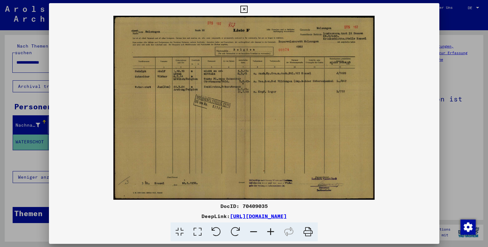
click at [247, 11] on icon at bounding box center [243, 10] width 7 height 8
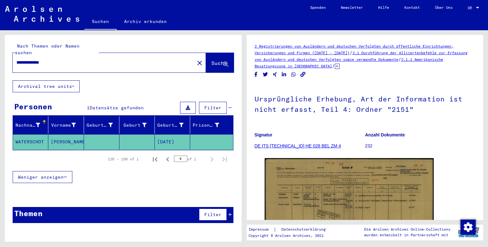
click at [57, 59] on input "**********" at bounding box center [103, 62] width 174 height 7
type input "*"
click at [211, 61] on button "Suche" at bounding box center [220, 63] width 28 height 20
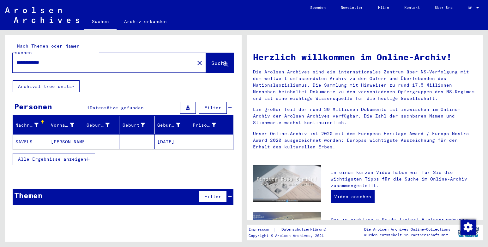
click at [58, 59] on input "**********" at bounding box center [101, 62] width 170 height 7
type input "*"
type input "**********"
click at [206, 60] on button "Suche" at bounding box center [220, 63] width 28 height 20
